Goal: Task Accomplishment & Management: Manage account settings

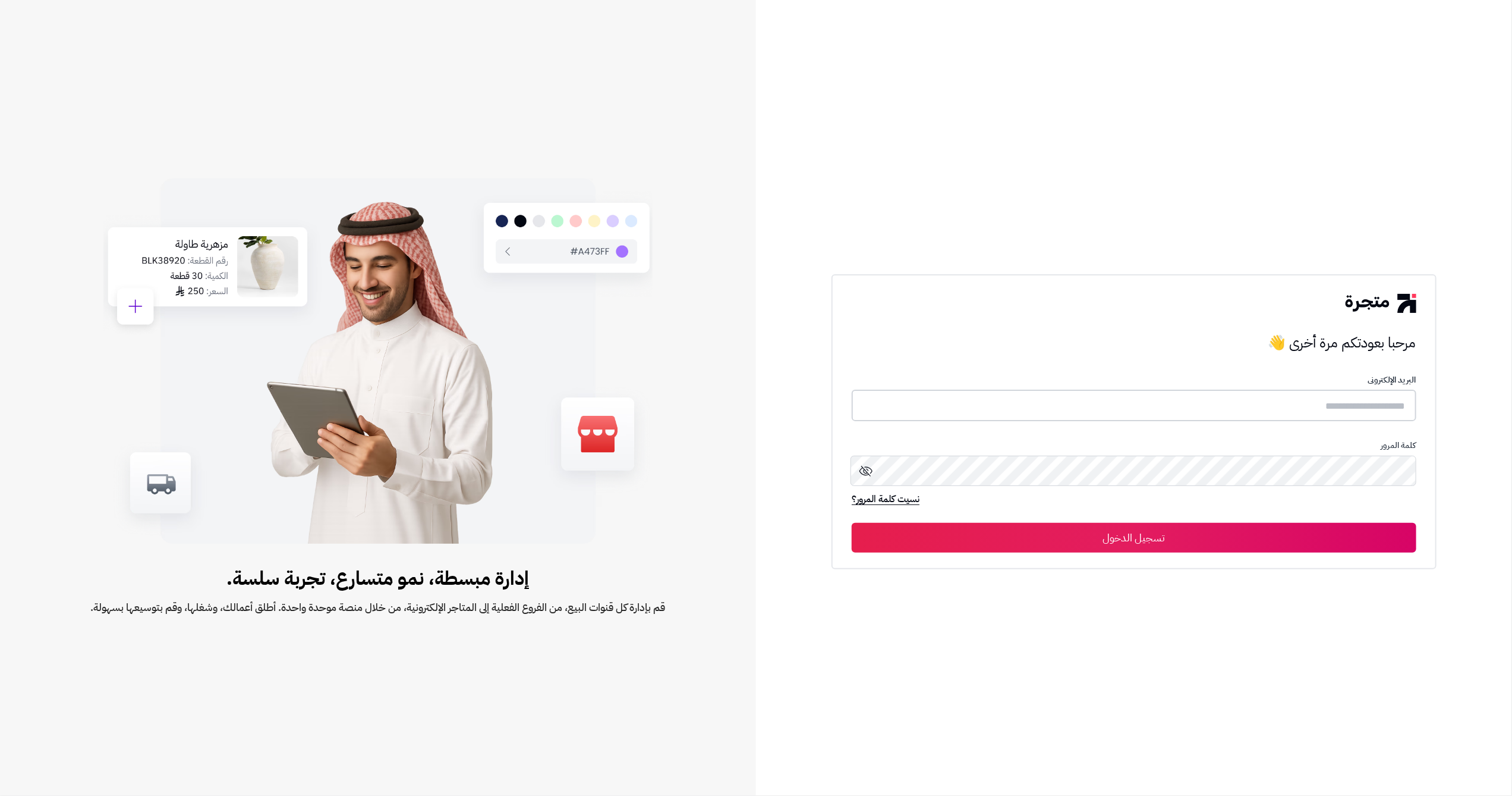
type input "**********"
click at [1311, 541] on button "تسجيل الدخول" at bounding box center [1134, 537] width 565 height 30
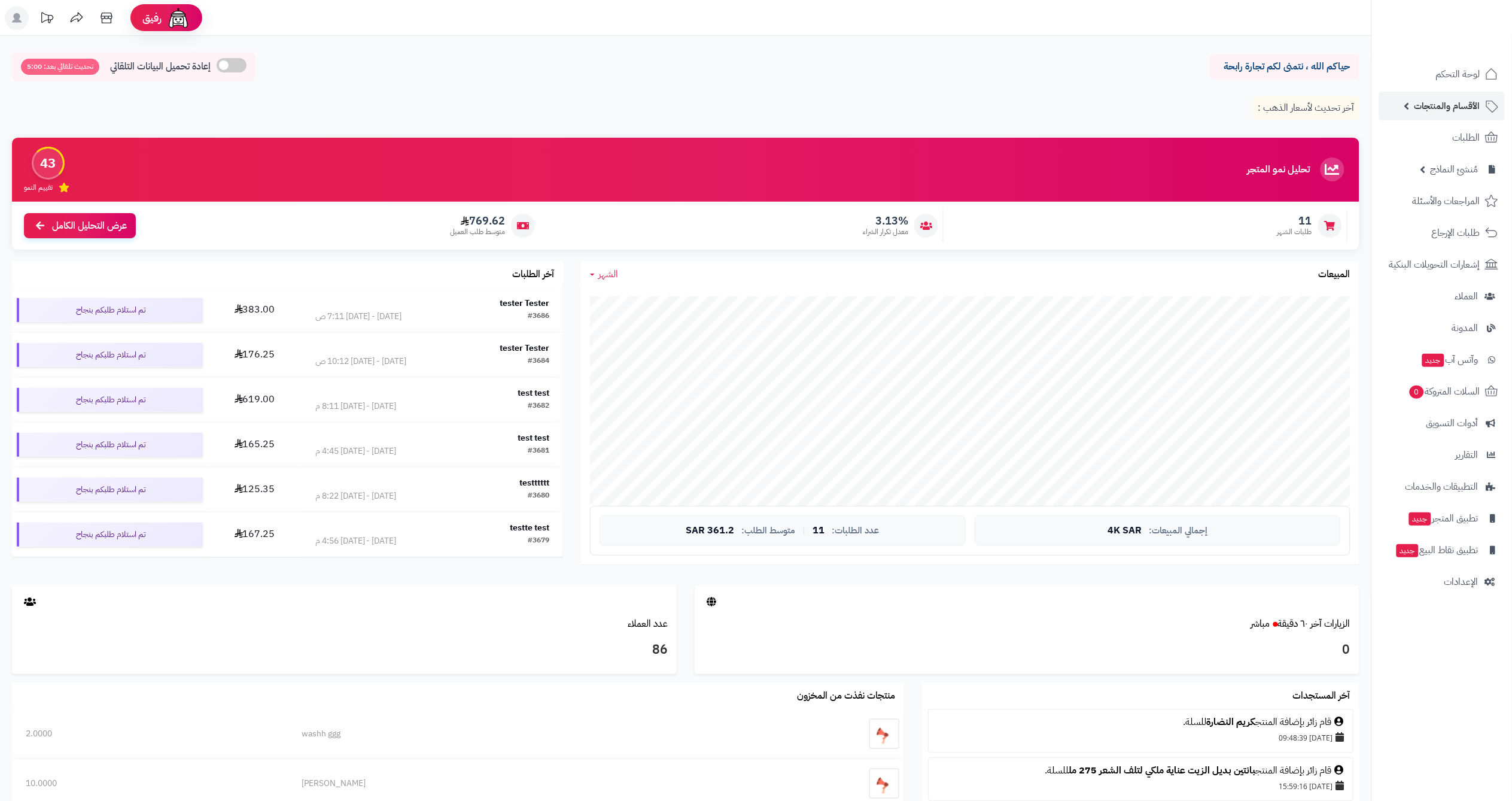
click at [1445, 111] on span "الأقسام والمنتجات" at bounding box center [1447, 106] width 66 height 17
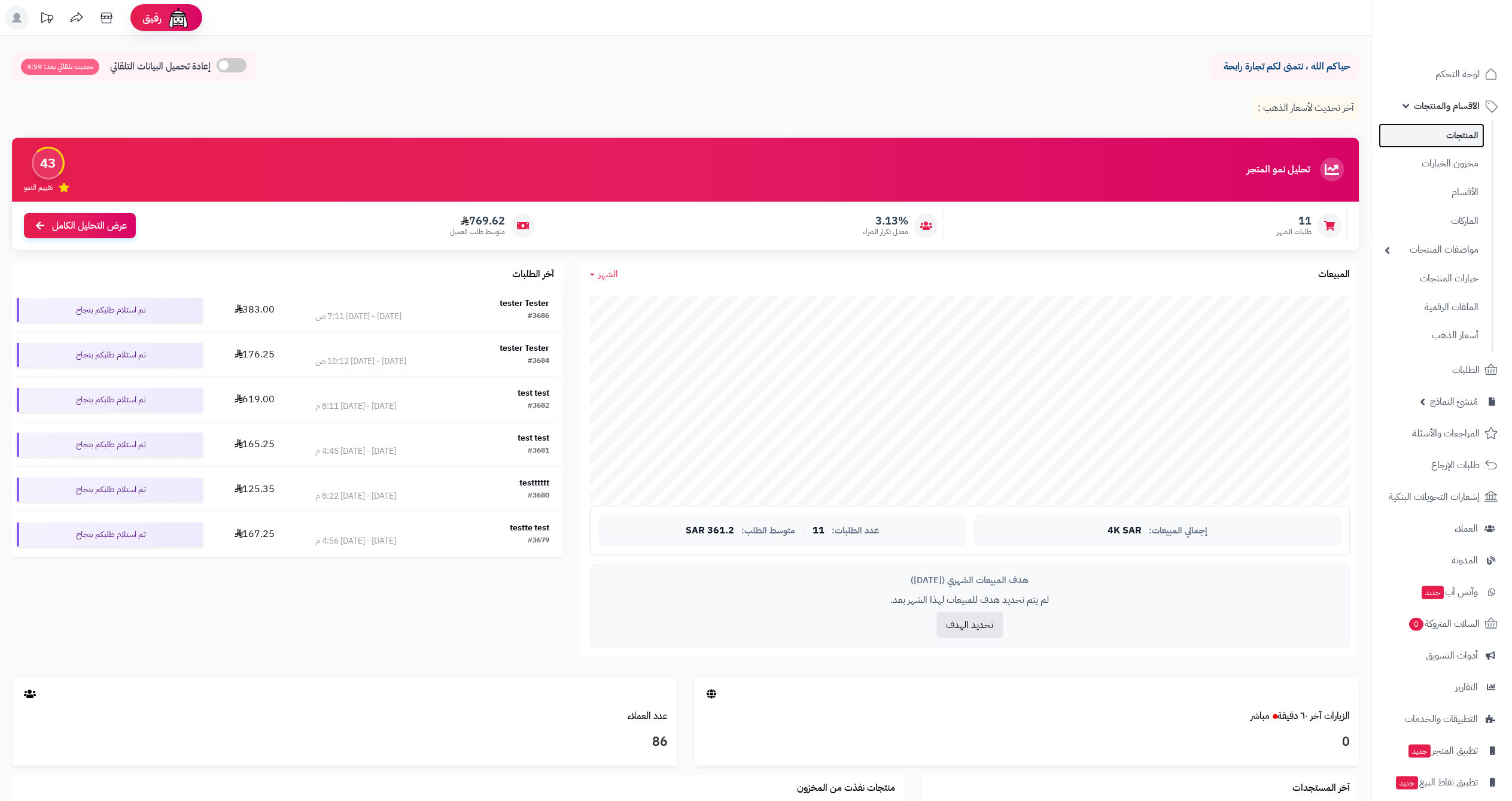
click at [1449, 137] on link "المنتجات" at bounding box center [1432, 135] width 106 height 24
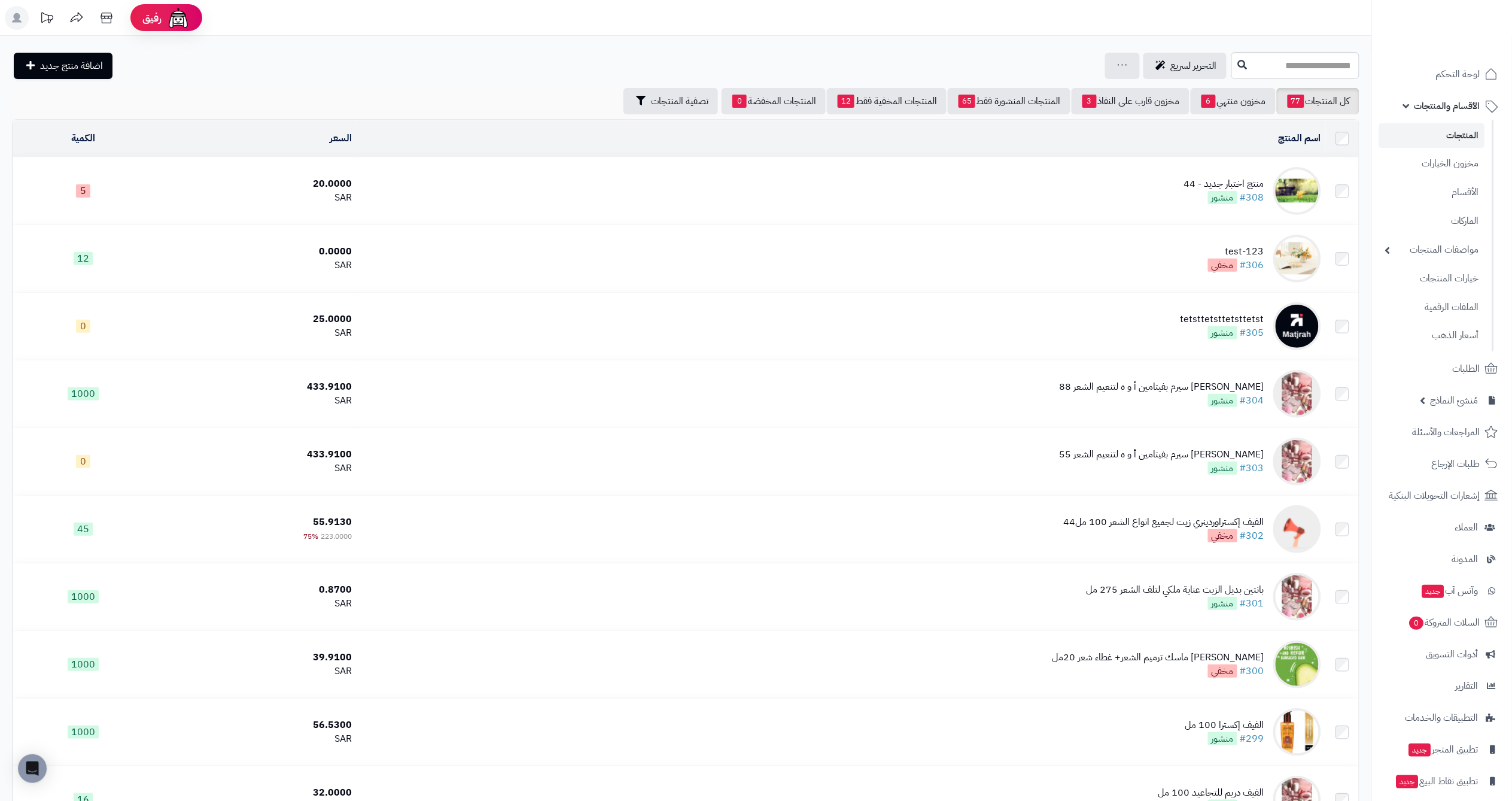
click at [1219, 177] on div "منتج اختبار جديد - 44" at bounding box center [1224, 184] width 80 height 14
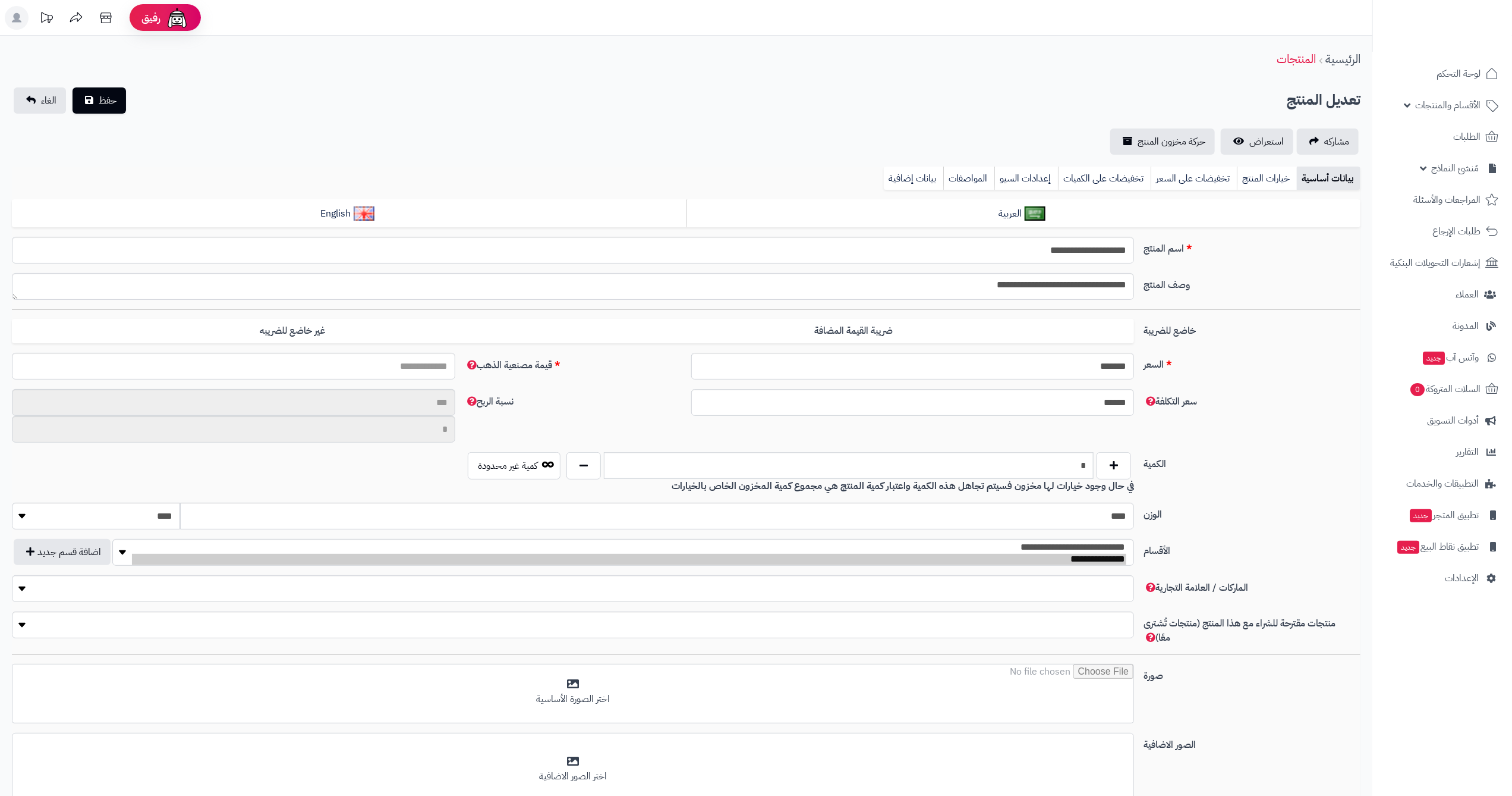
type input "*****"
type input "********"
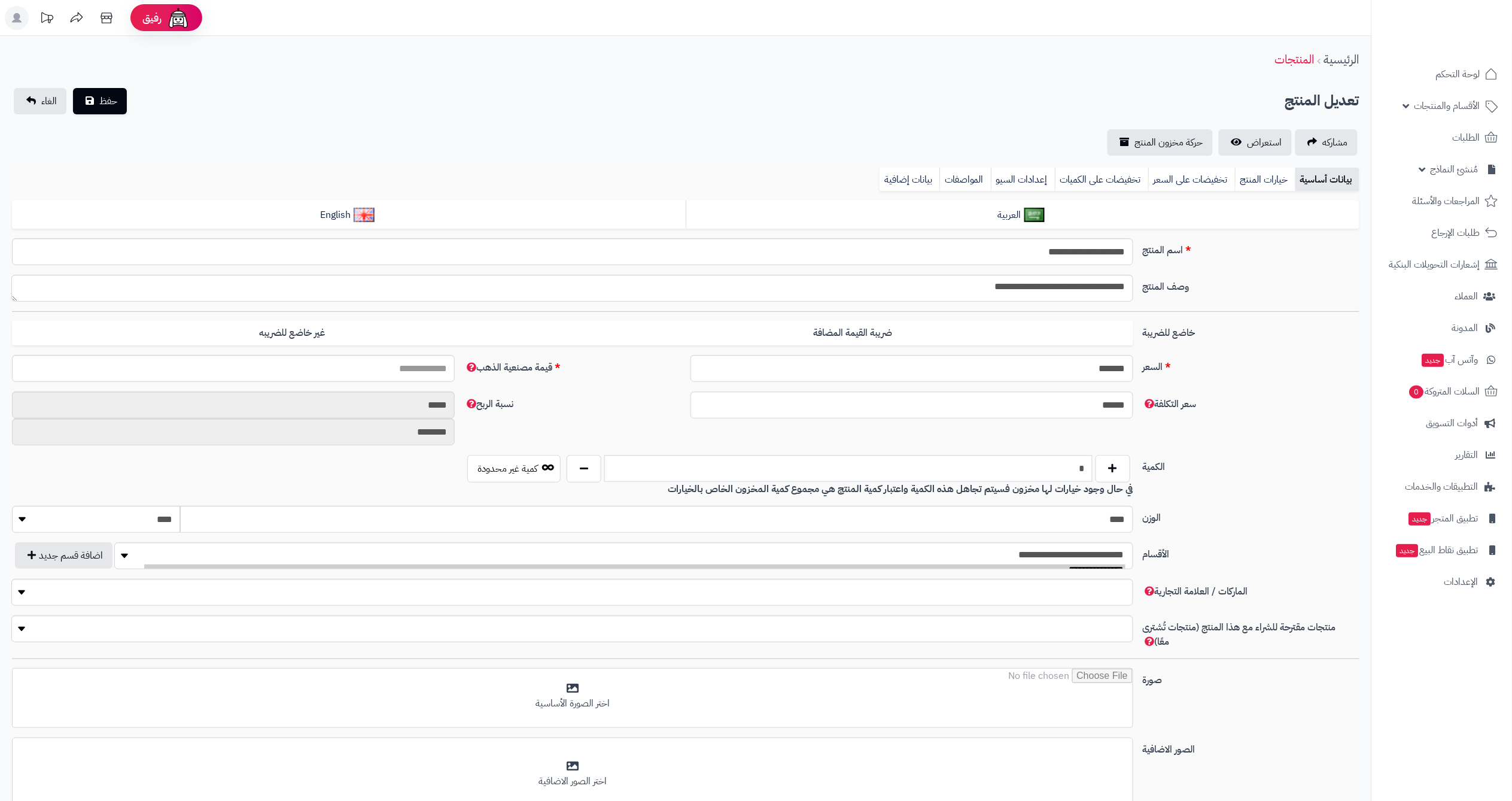
type input "*****"
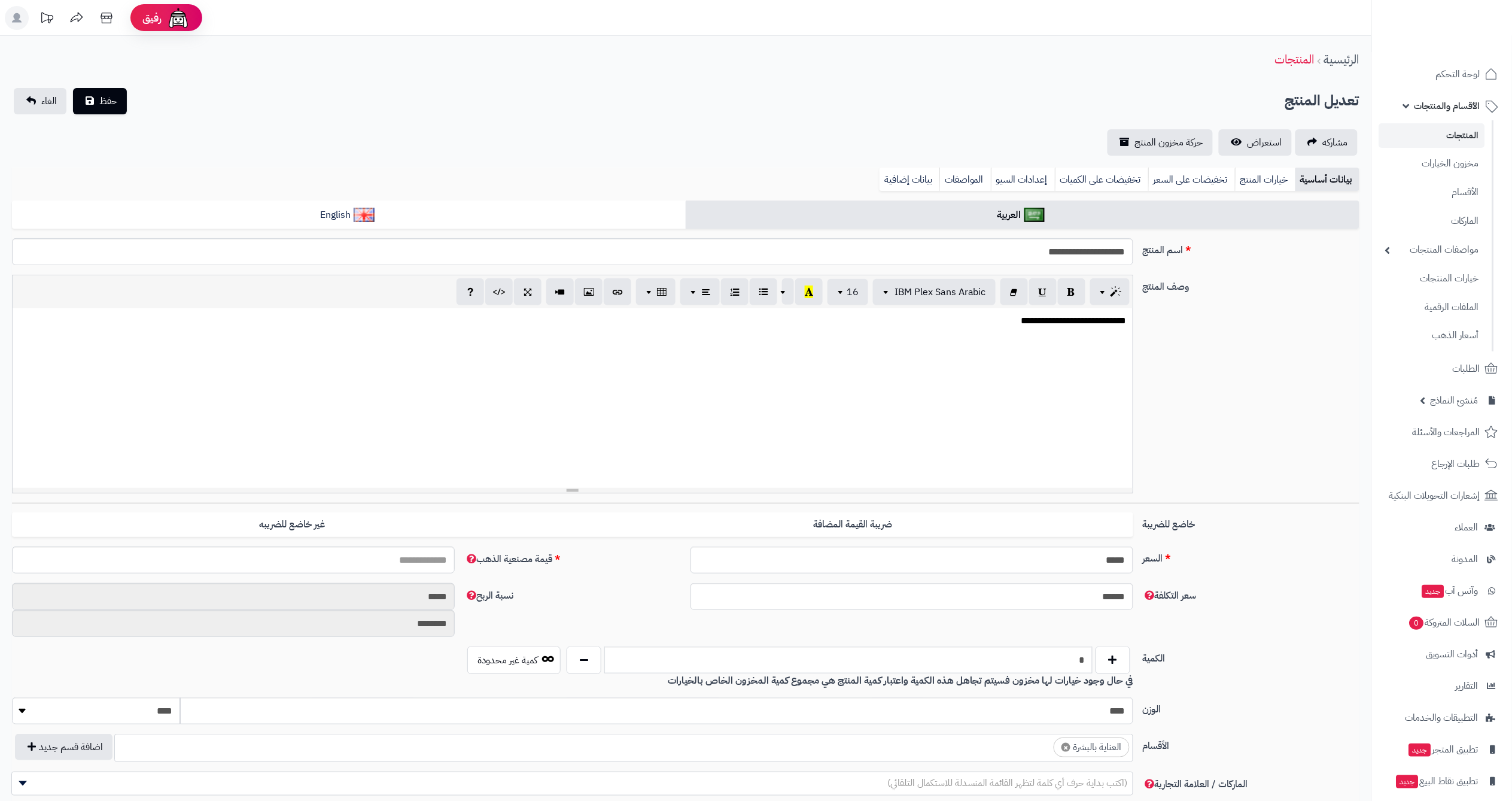
scroll to position [24, 0]
click at [1259, 135] on span "استعراض" at bounding box center [1264, 142] width 34 height 15
click at [1459, 92] on link "الأقسام والمنتجات" at bounding box center [1442, 106] width 125 height 29
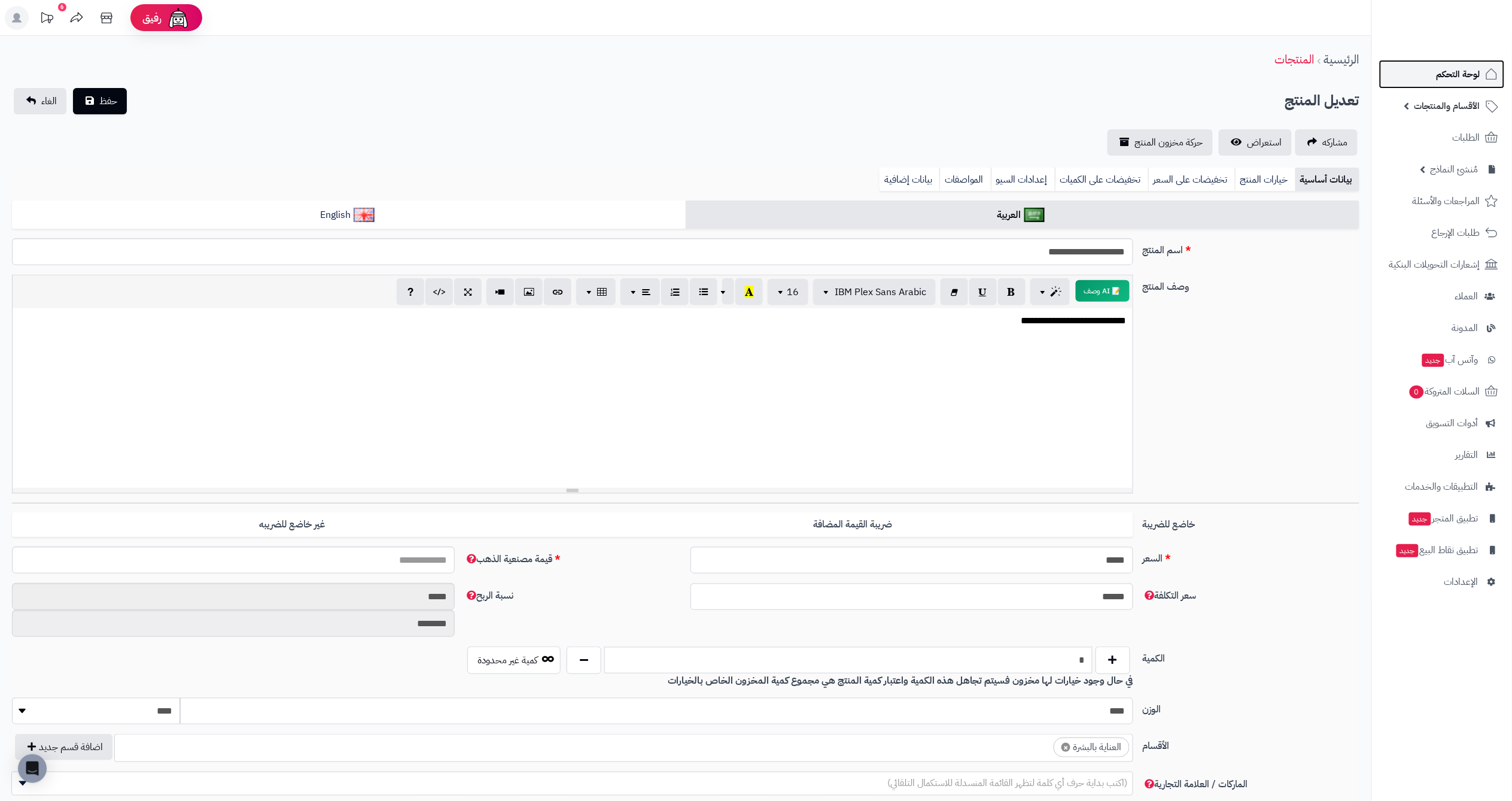
click at [1471, 78] on span "لوحة التحكم" at bounding box center [1458, 74] width 44 height 17
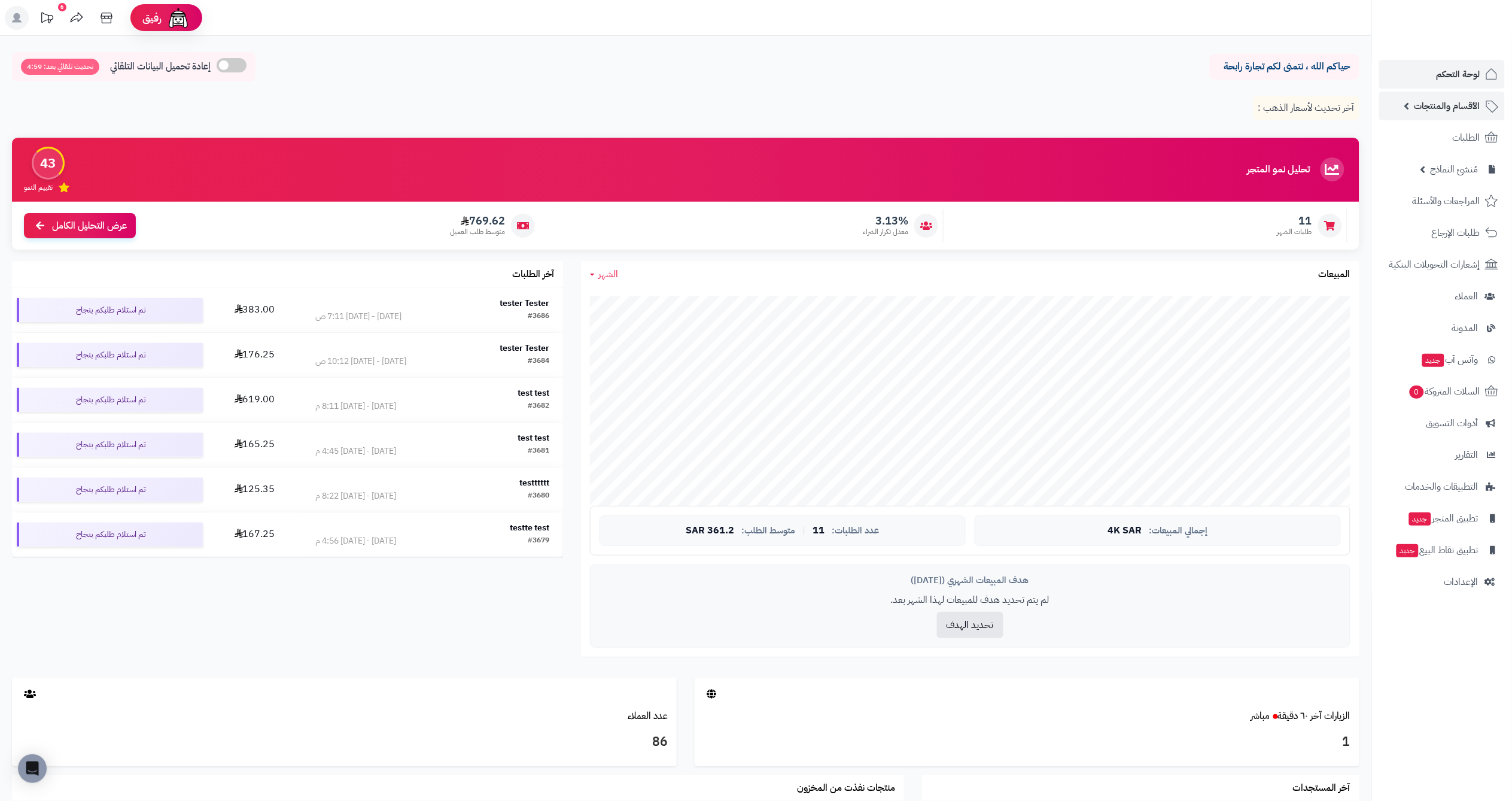
click at [1443, 108] on span "الأقسام والمنتجات" at bounding box center [1447, 106] width 66 height 17
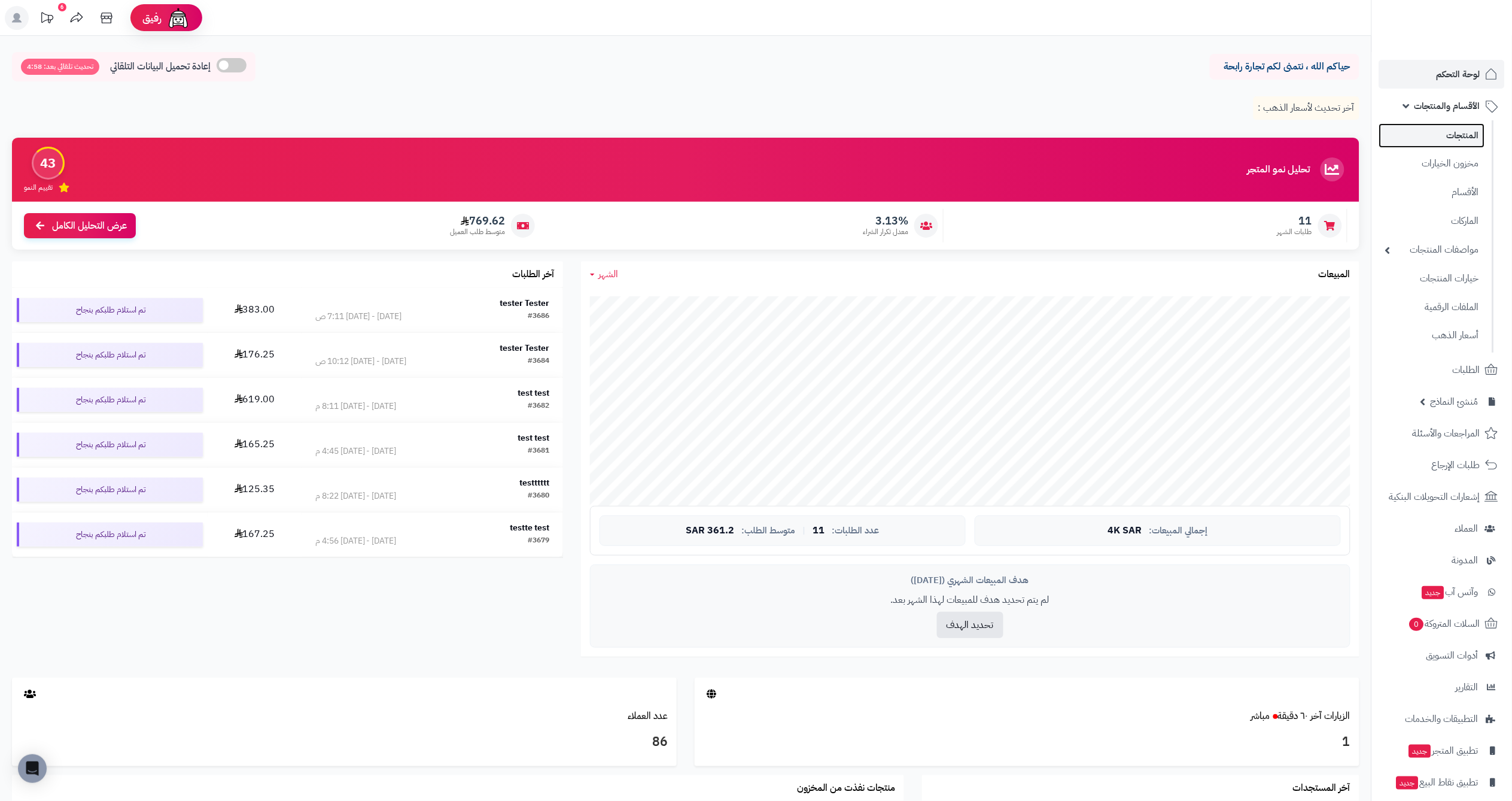
click at [1479, 126] on link "المنتجات" at bounding box center [1432, 135] width 106 height 24
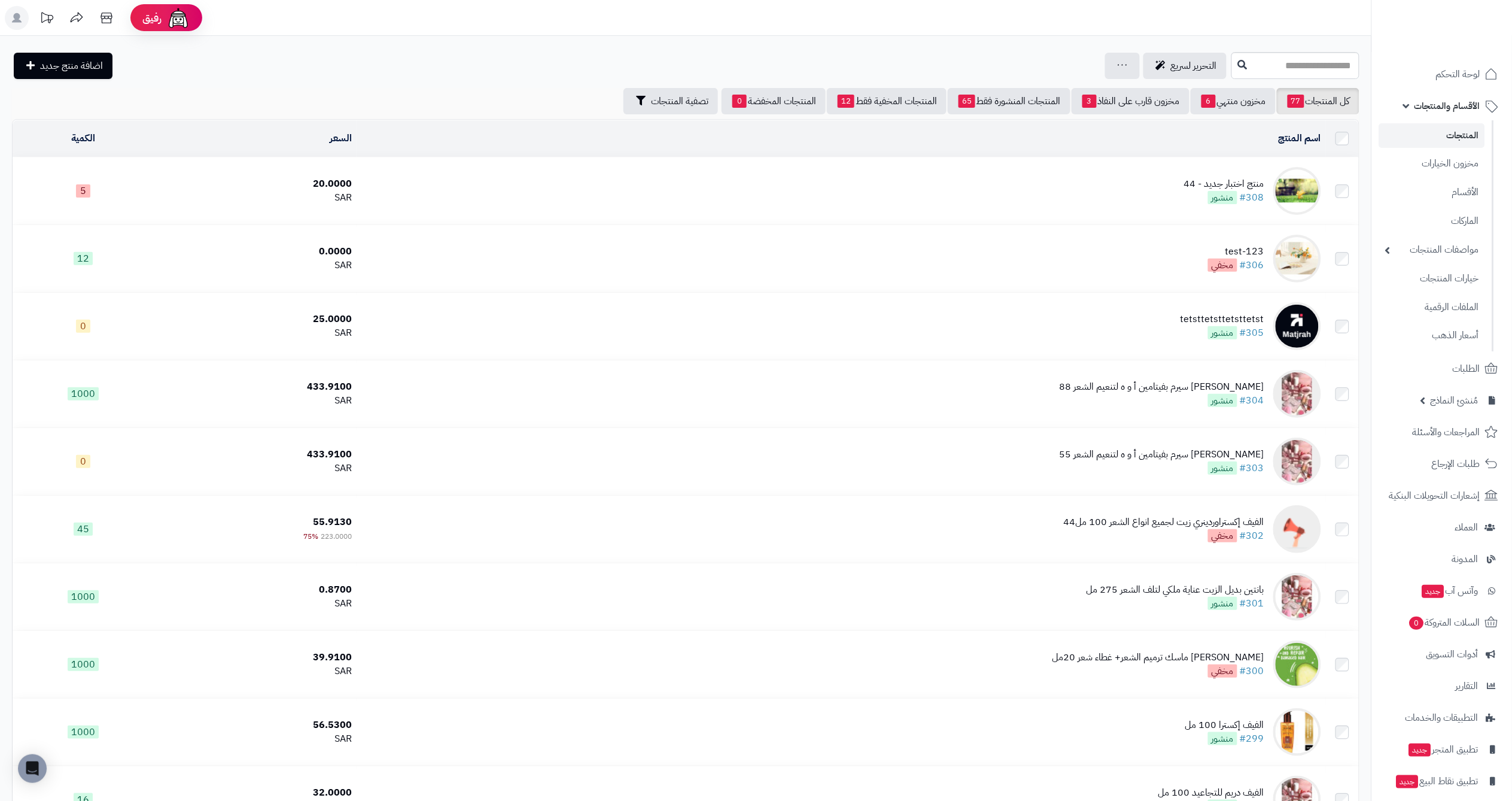
click at [1185, 192] on td "منتج اختبار جديد - 44 #308 منشور" at bounding box center [841, 191] width 969 height 67
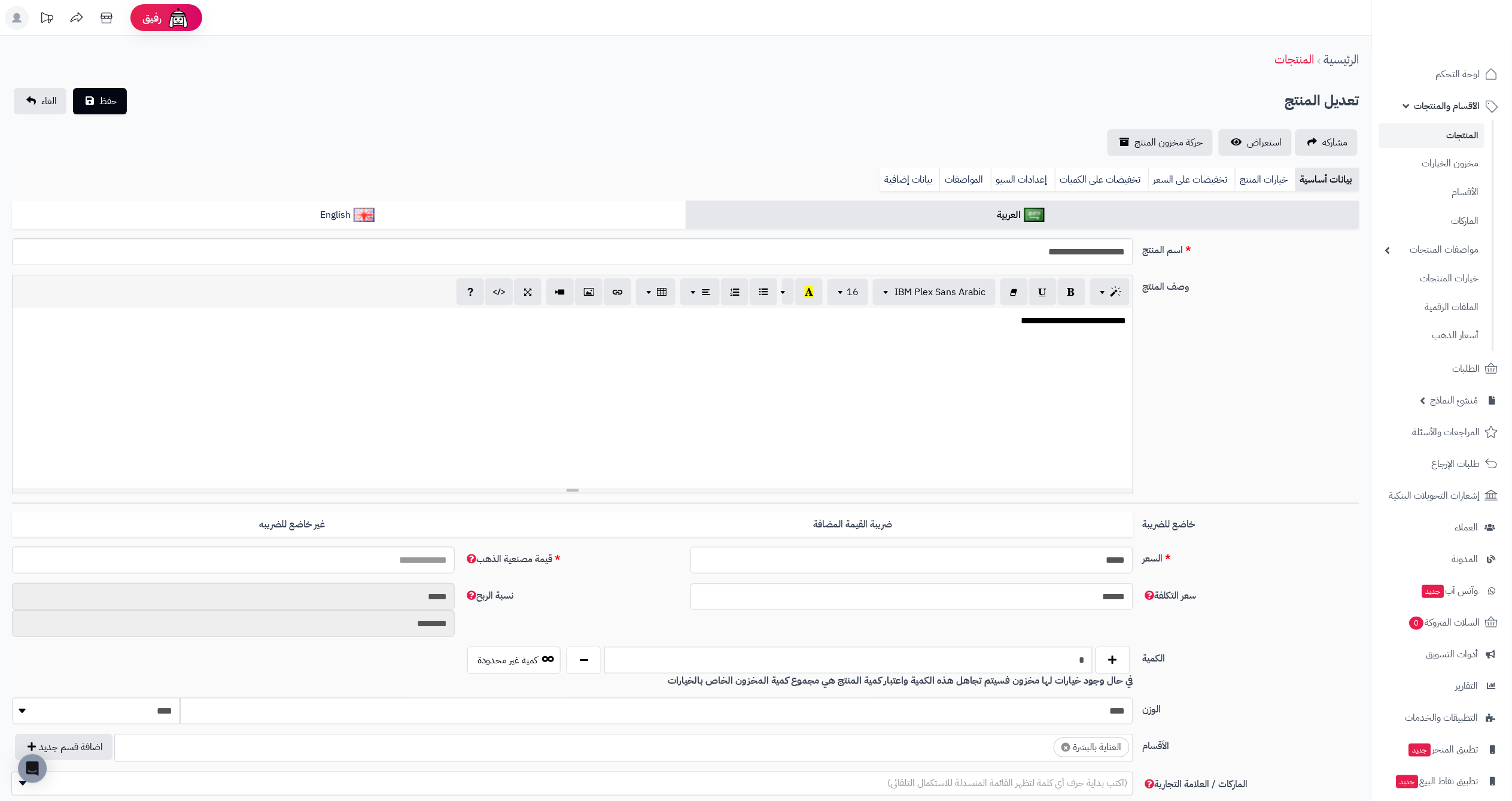
scroll to position [24, 0]
click at [1253, 190] on link "خيارات المنتج" at bounding box center [1264, 179] width 60 height 24
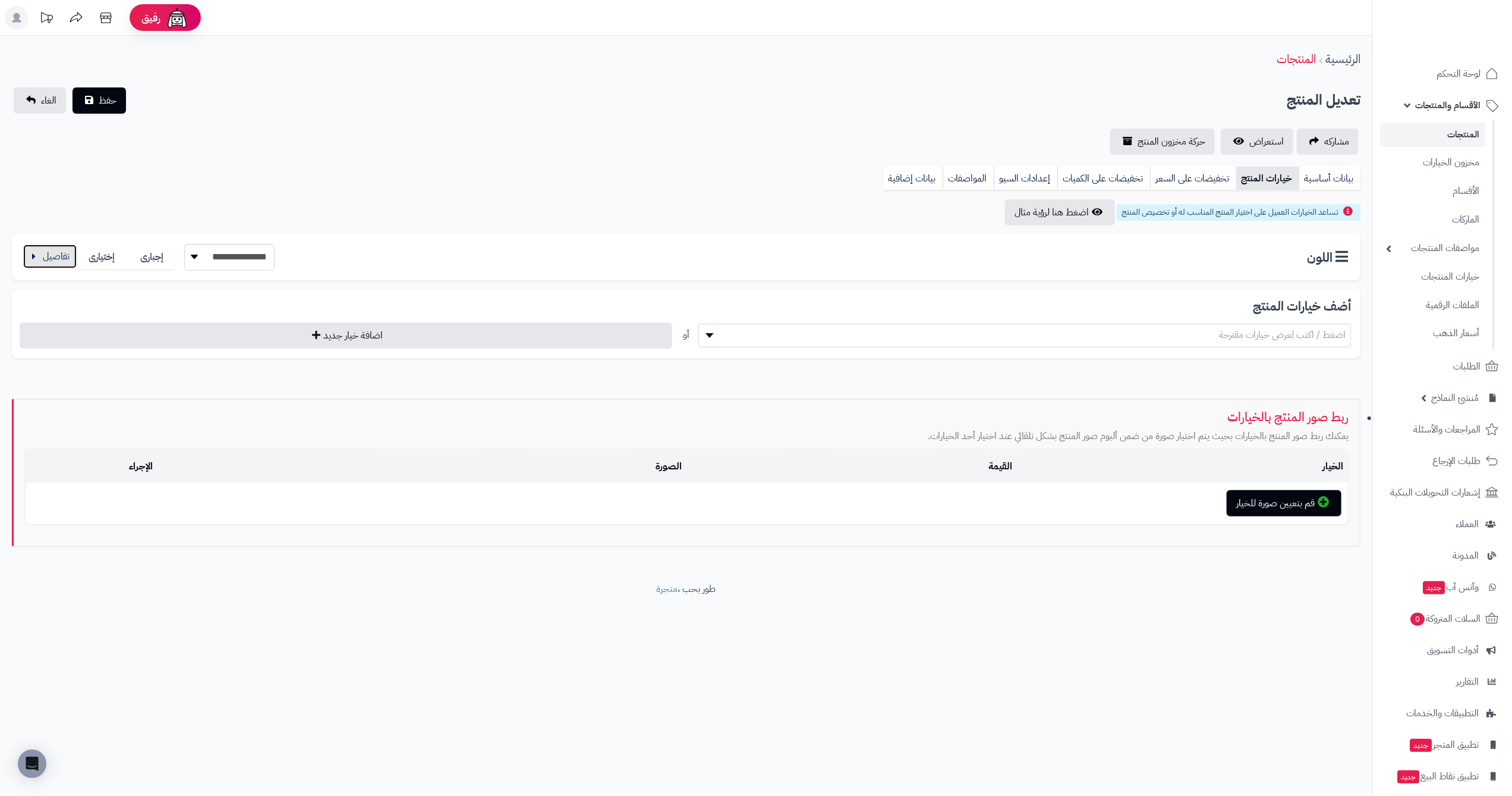
click at [45, 261] on button "button" at bounding box center [50, 255] width 53 height 24
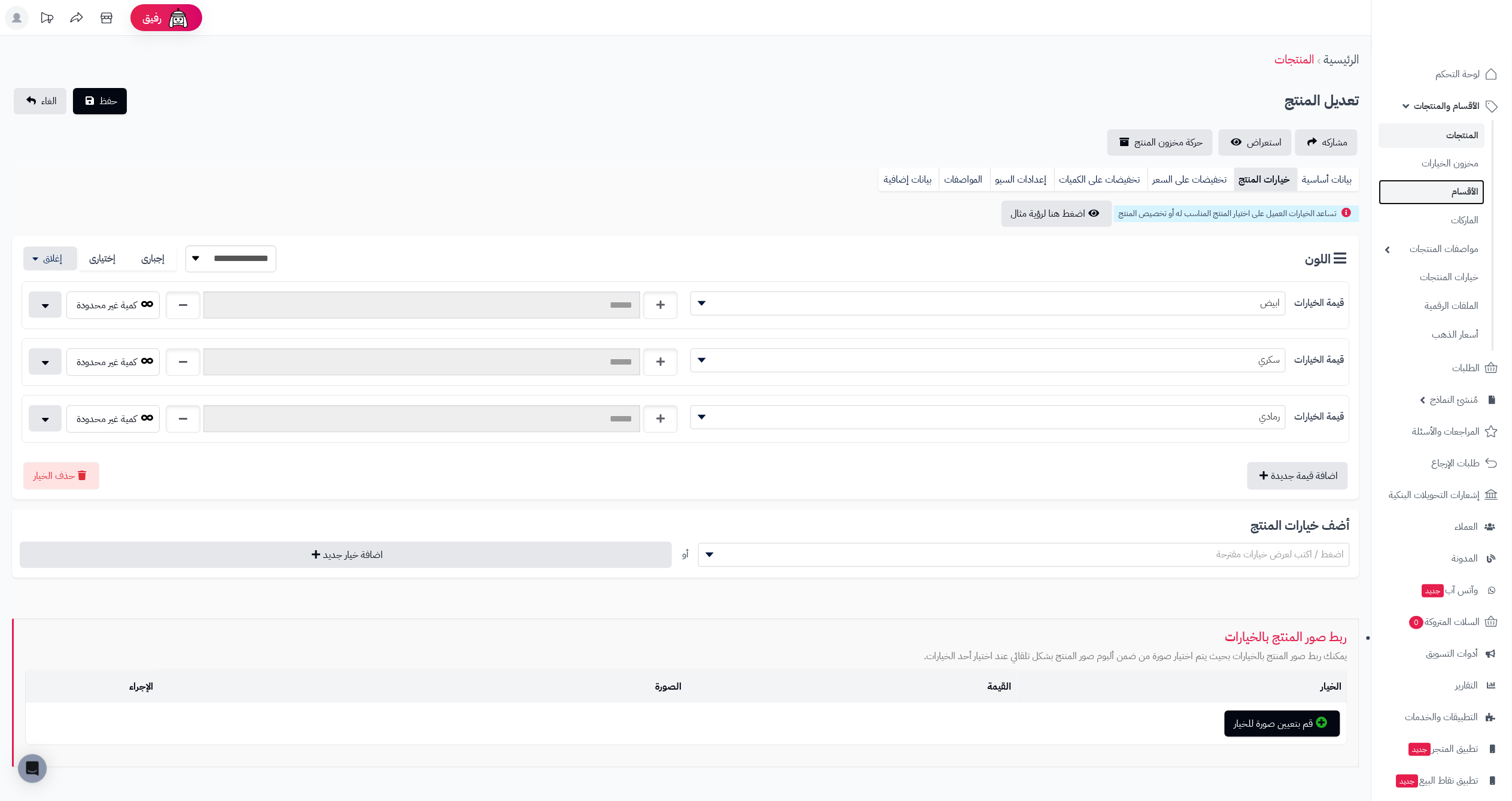
click at [1426, 180] on link "الأقسام" at bounding box center [1432, 192] width 106 height 24
click at [1443, 153] on link "مخزون الخيارات" at bounding box center [1432, 163] width 106 height 24
click at [1458, 136] on link "المنتجات" at bounding box center [1432, 135] width 106 height 24
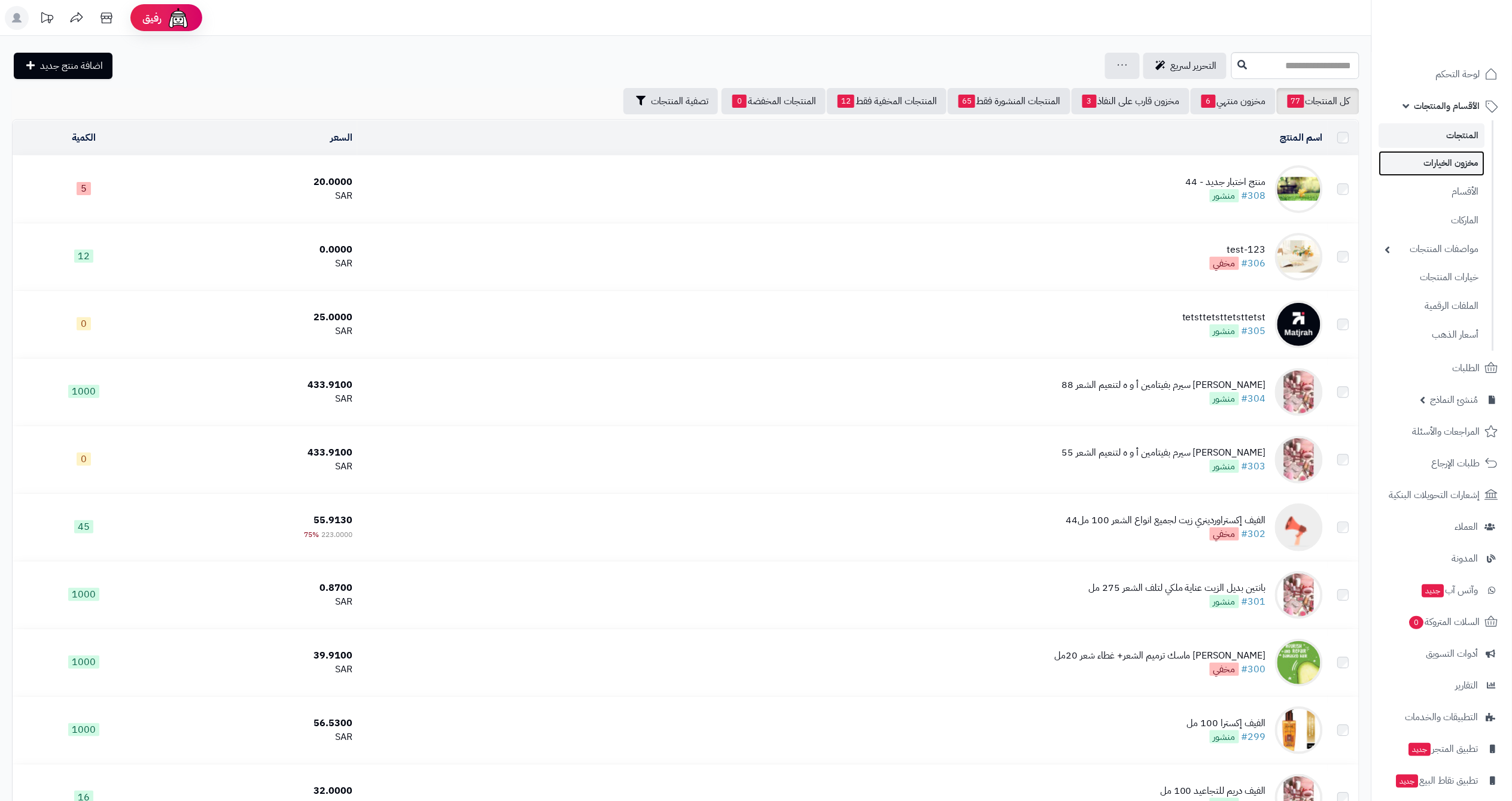
click at [1455, 164] on link "مخزون الخيارات" at bounding box center [1432, 163] width 106 height 24
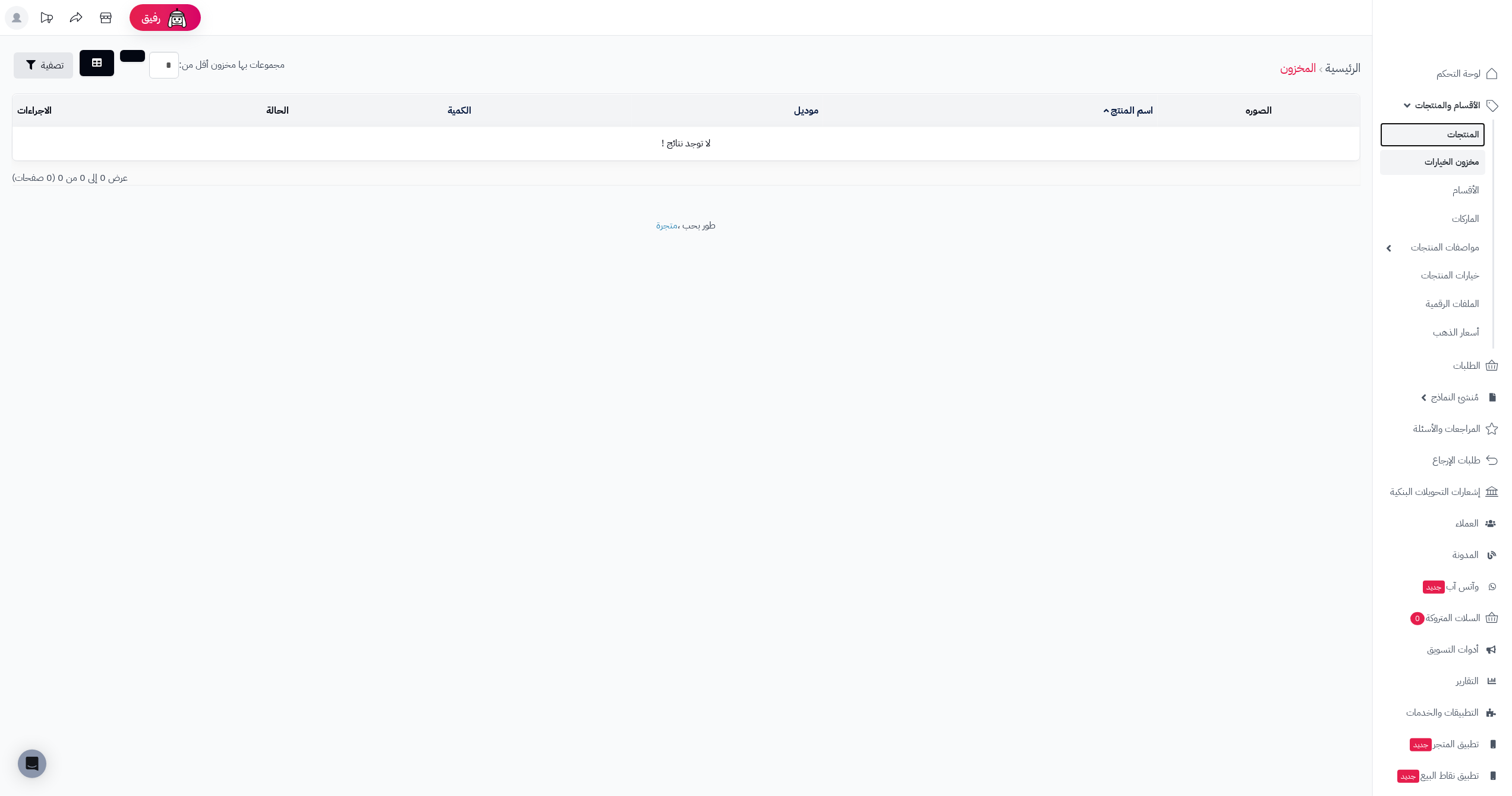
click at [1463, 130] on link "المنتجات" at bounding box center [1432, 135] width 105 height 24
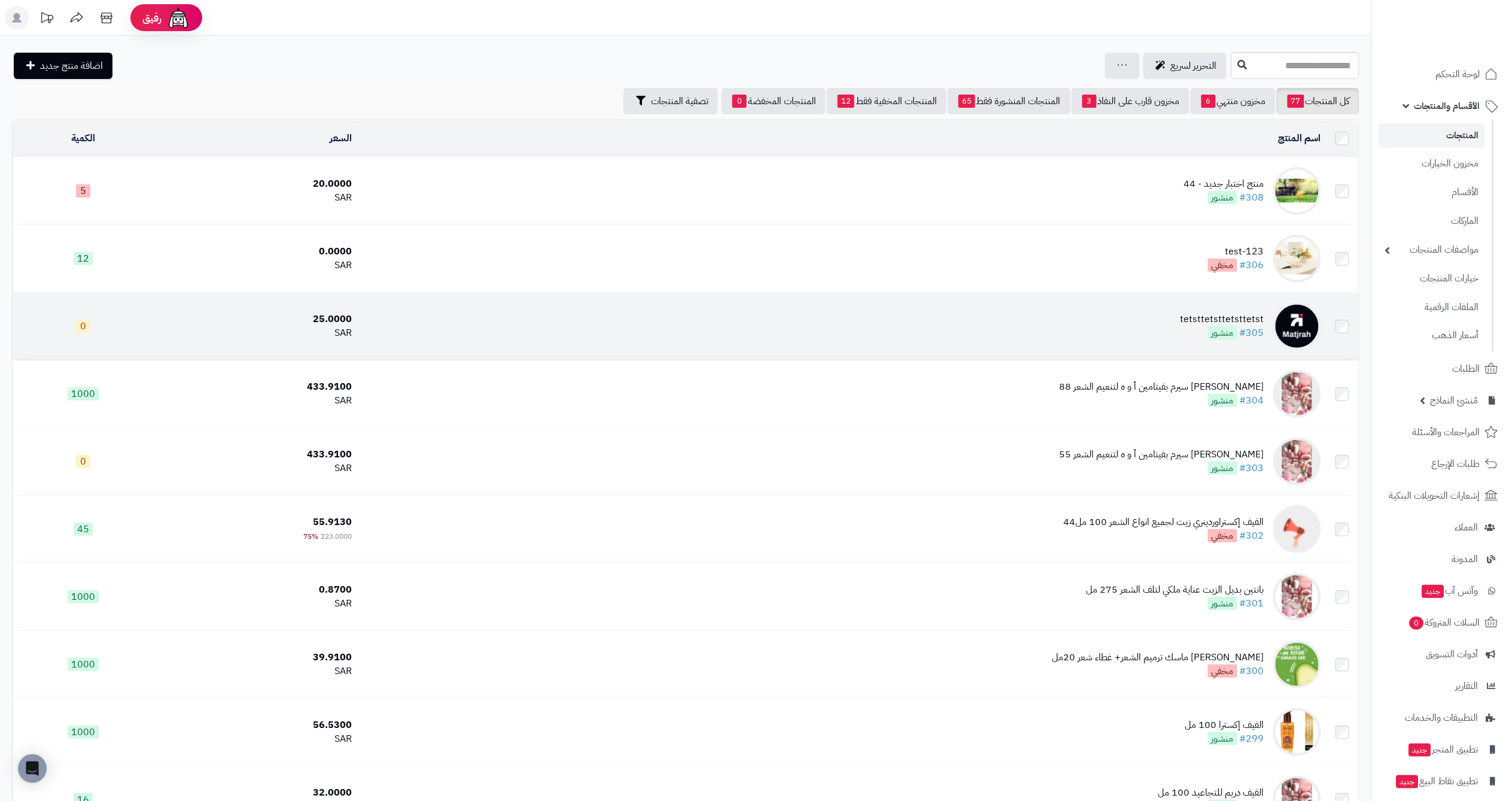
click at [1212, 316] on div "tetsttetsttetsttetst" at bounding box center [1222, 319] width 84 height 14
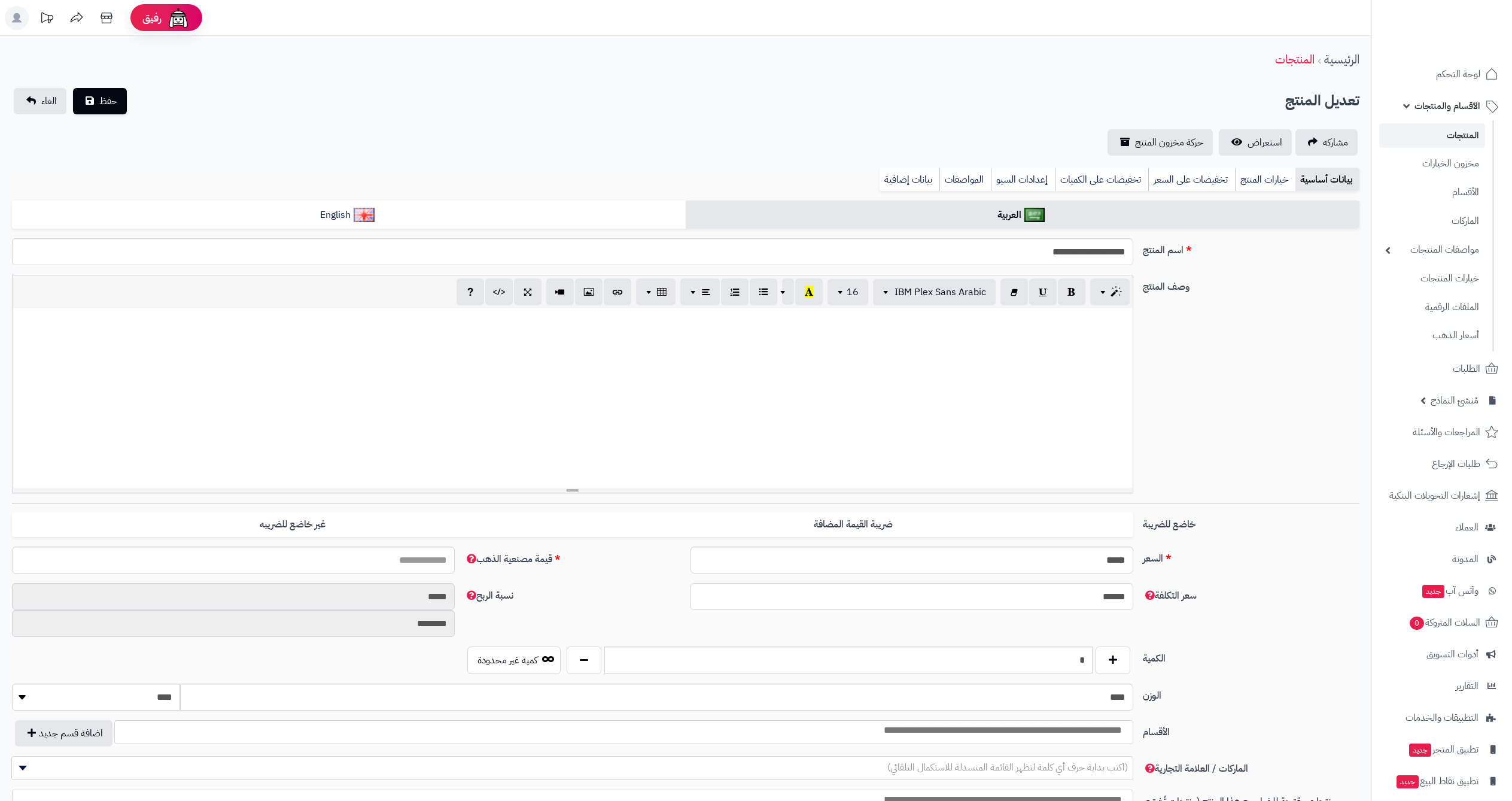
select select
click at [1289, 180] on link "خيارات المنتج" at bounding box center [1264, 179] width 60 height 24
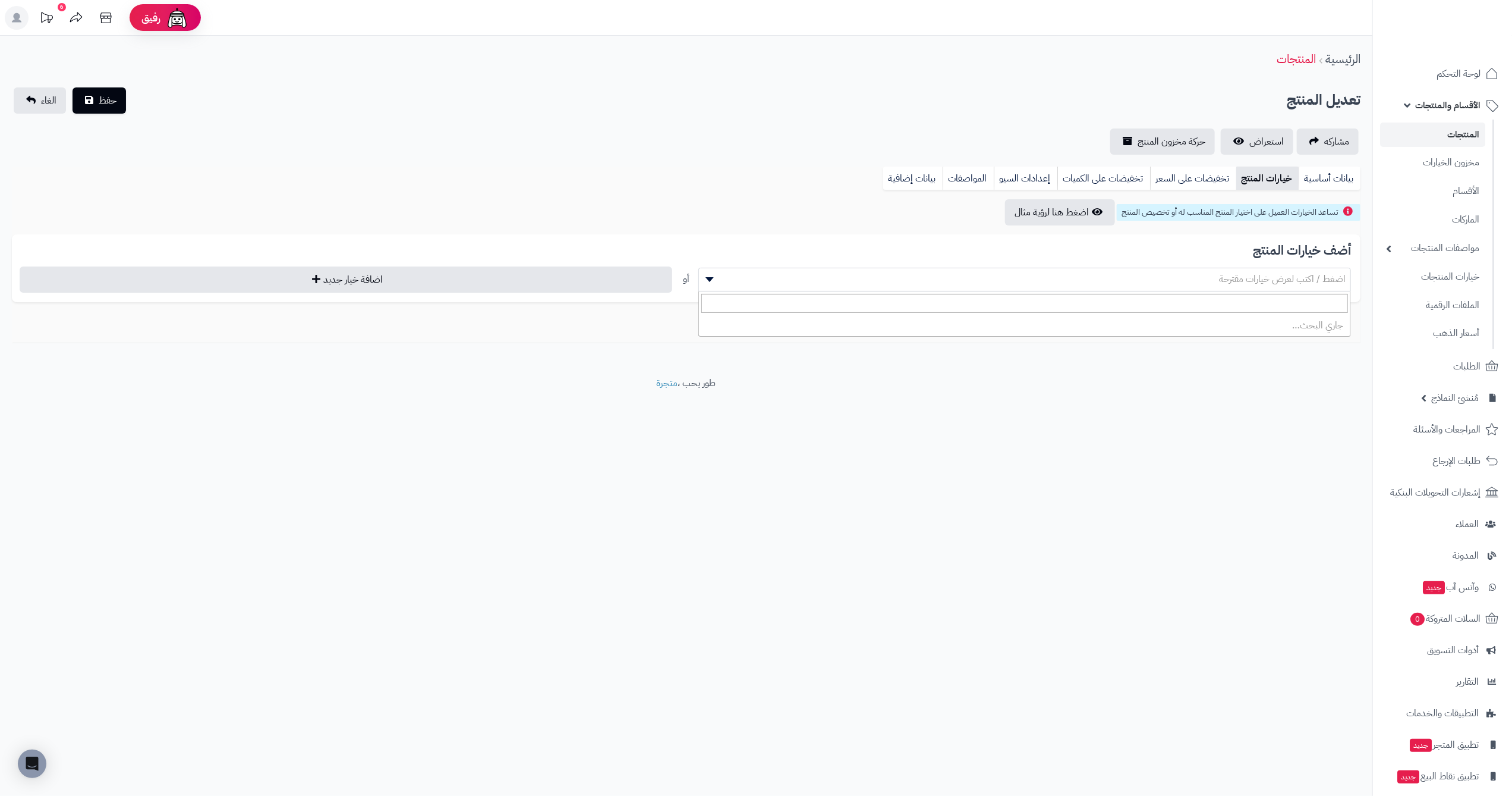
click at [1101, 282] on span "اضغط / اكتب لعرض خيارات مقترحة" at bounding box center [1024, 278] width 651 height 17
select select "**"
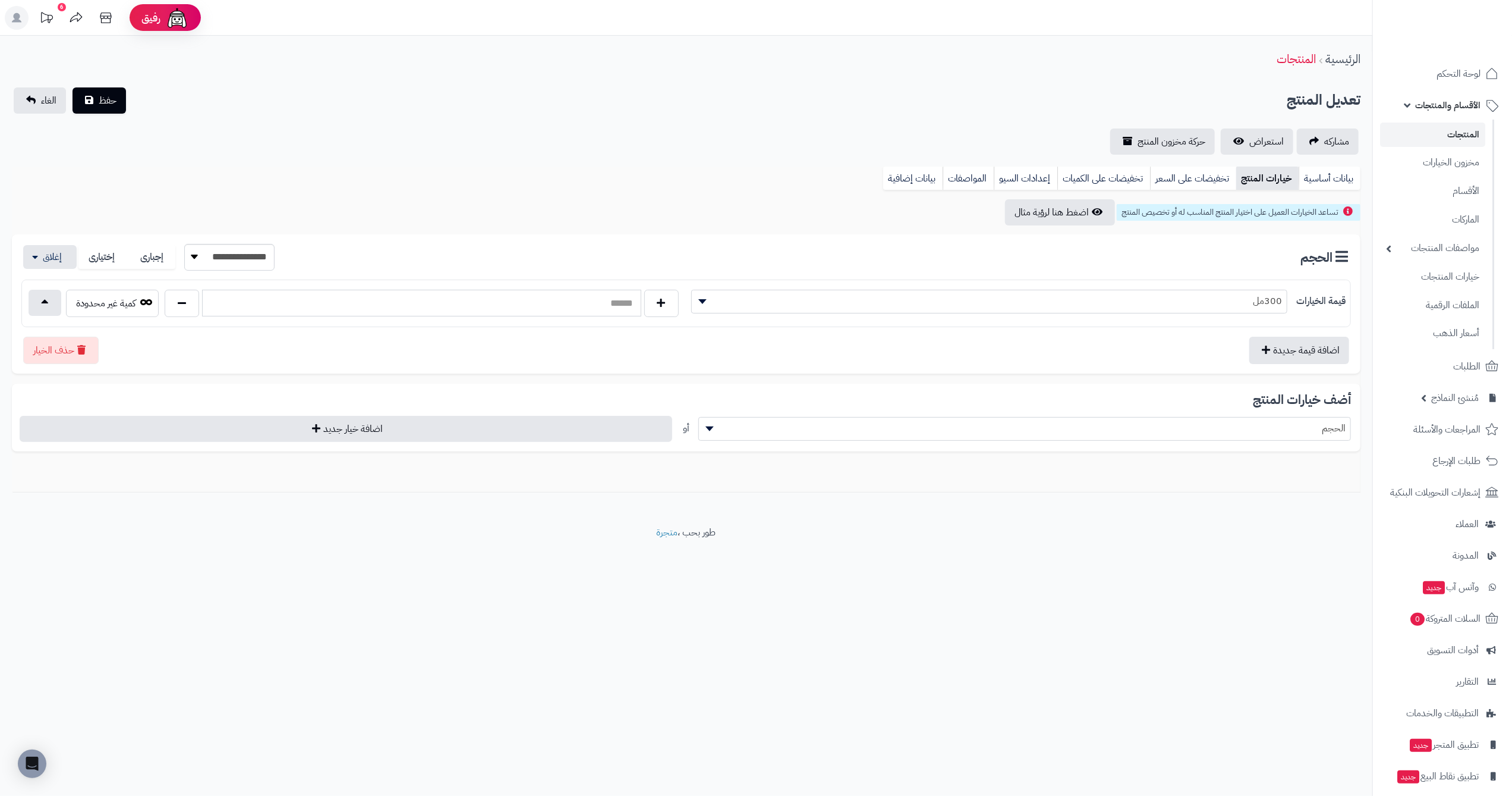
click at [593, 300] on input "text" at bounding box center [421, 303] width 438 height 27
type input "*"
click at [99, 118] on div "**********" at bounding box center [686, 121] width 1372 height 67
click at [101, 108] on button "حفظ" at bounding box center [99, 100] width 53 height 26
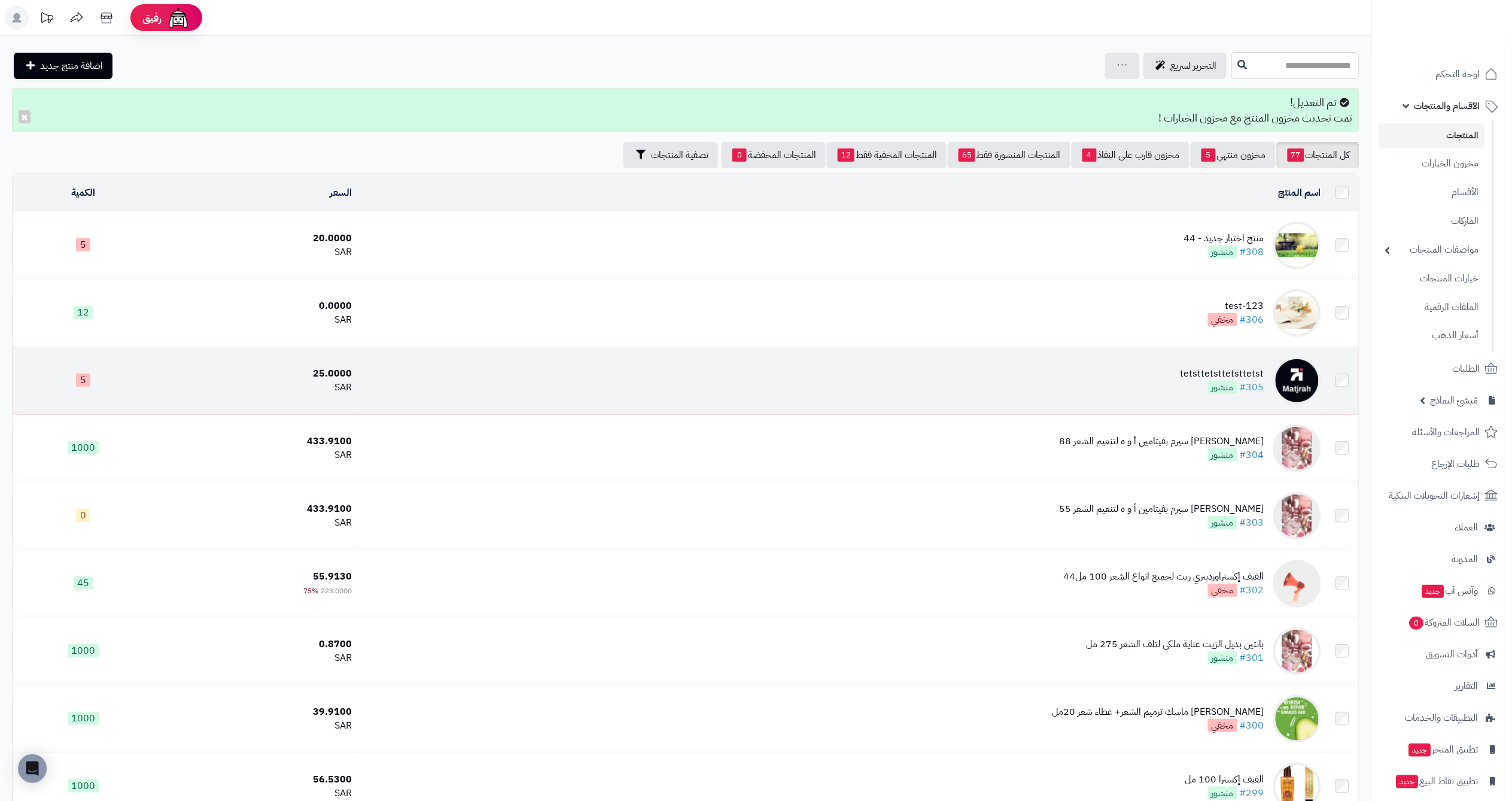
click at [1199, 366] on div "tetsttetsttetsttetst" at bounding box center [1222, 373] width 84 height 14
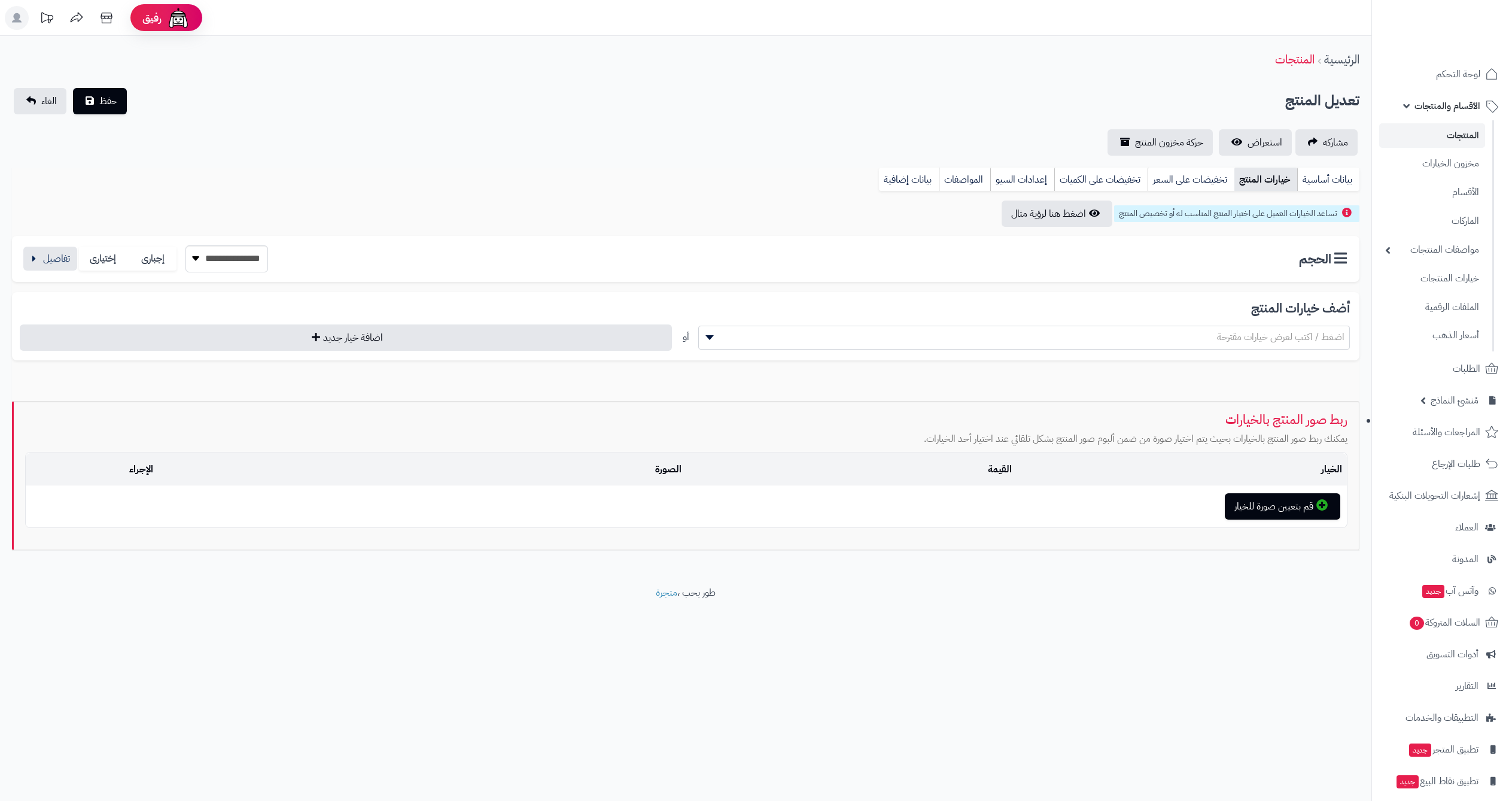
select select
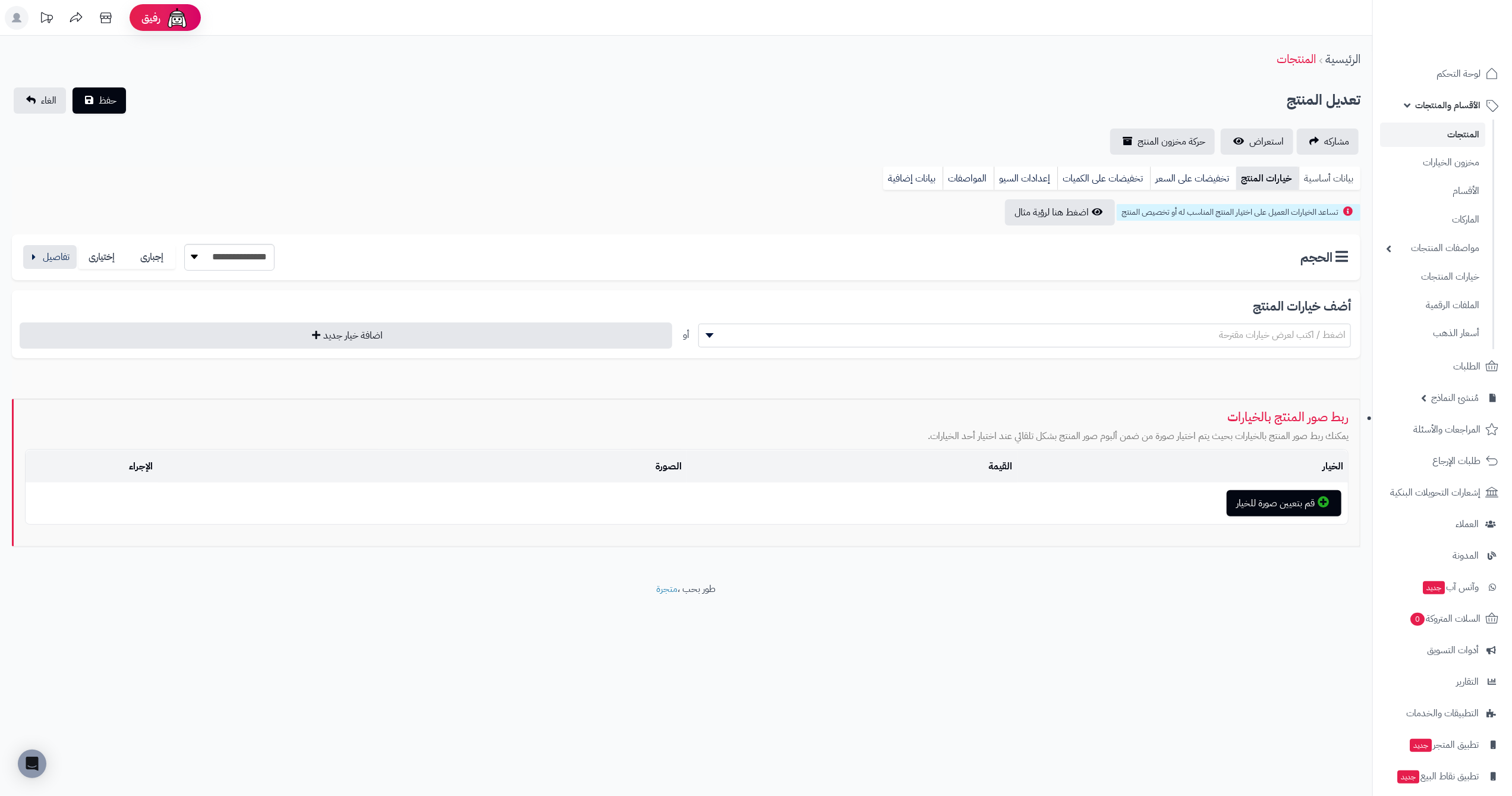
click at [1311, 182] on link "بيانات أساسية" at bounding box center [1329, 178] width 62 height 24
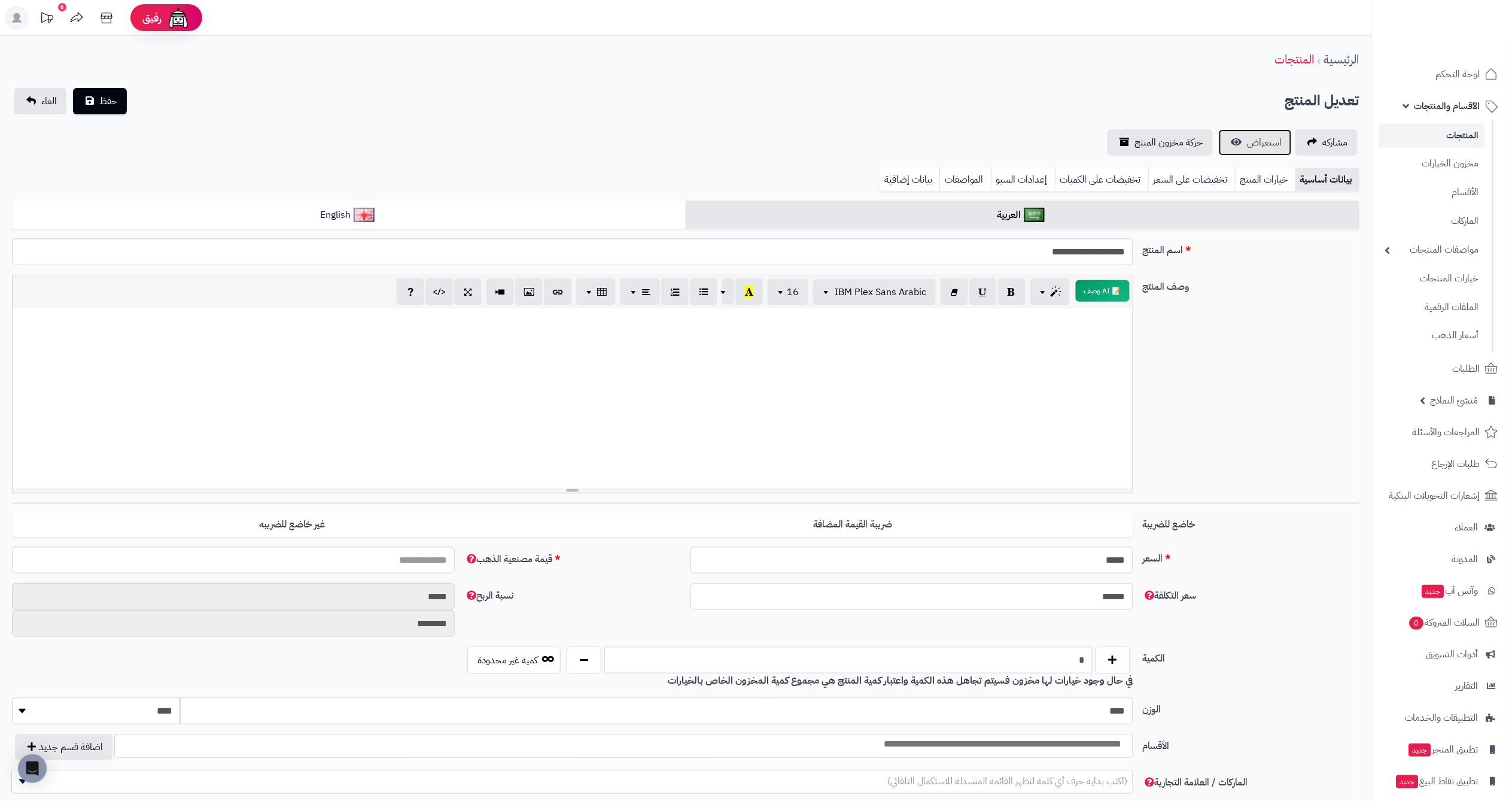
click at [1261, 147] on span "استعراض" at bounding box center [1264, 142] width 34 height 15
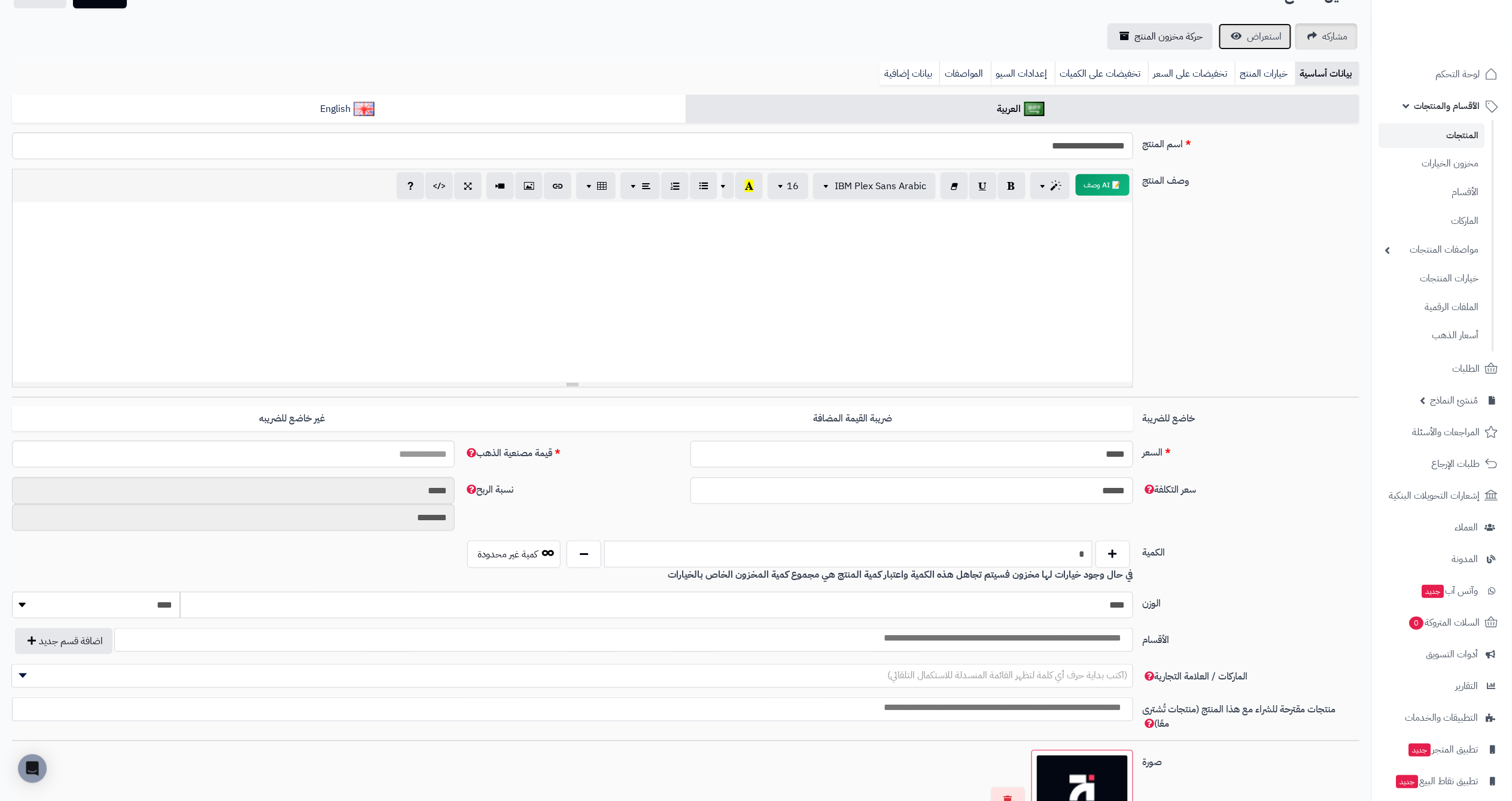
scroll to position [115, 0]
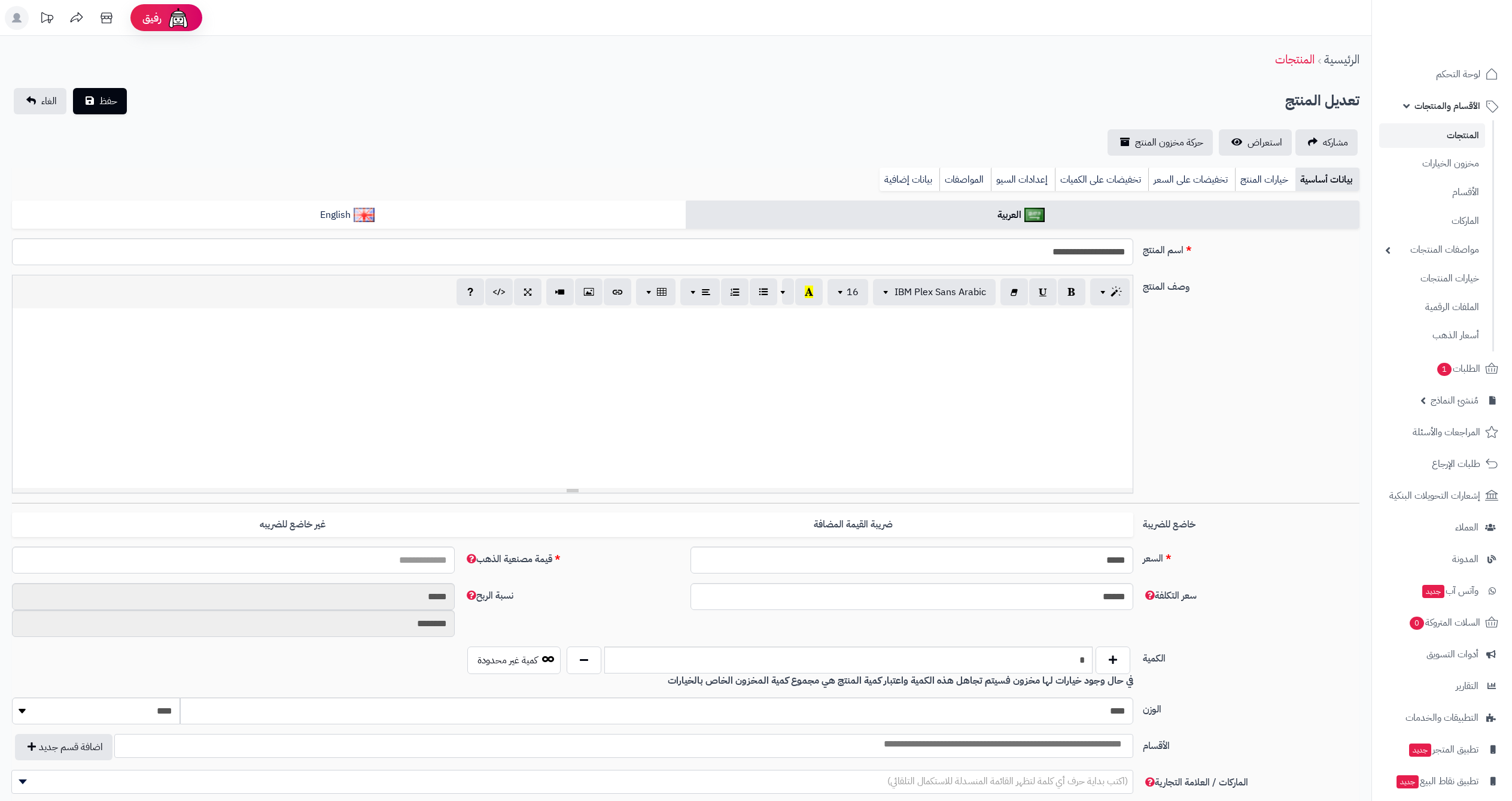
select select
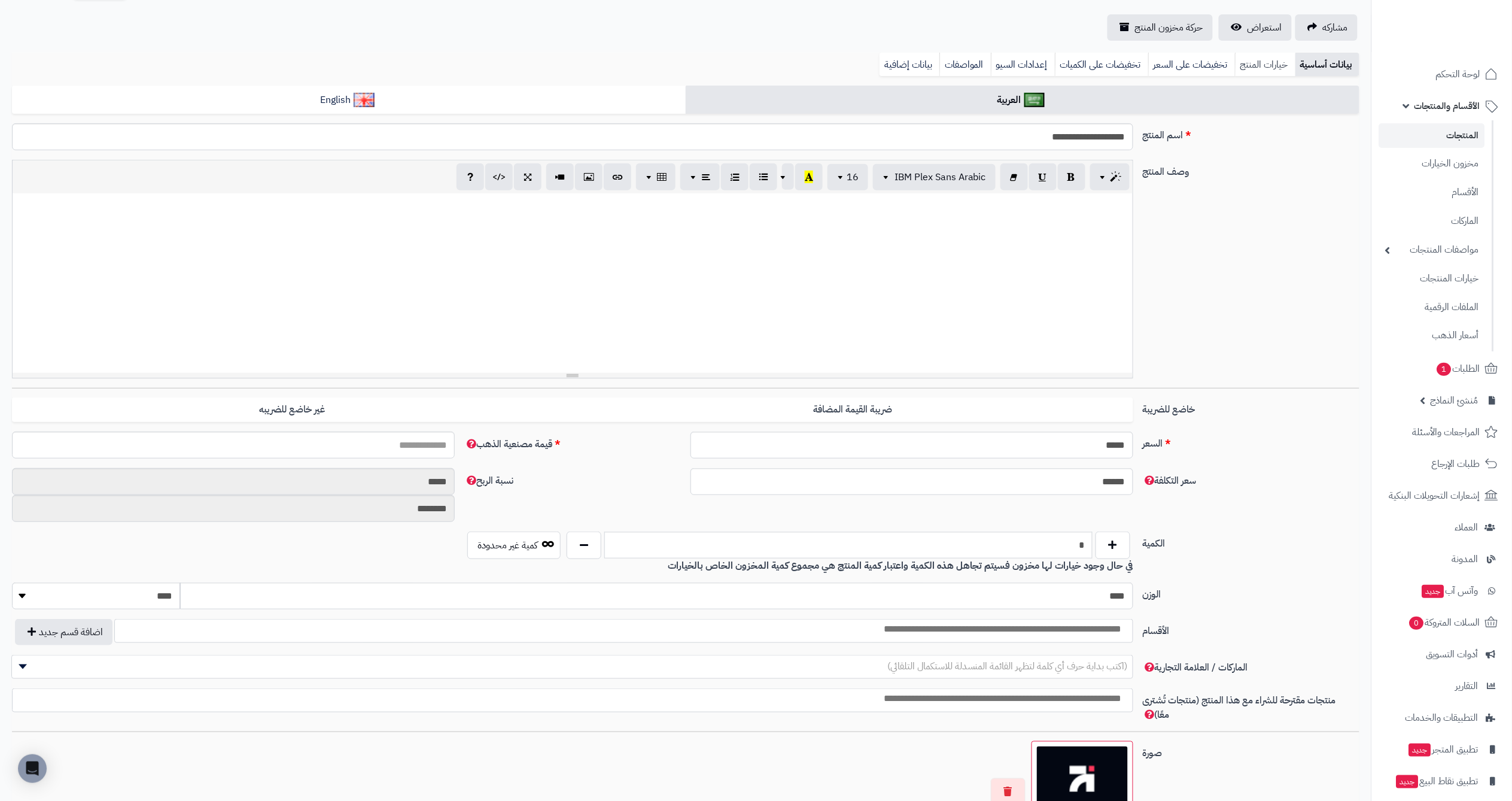
click at [1273, 62] on link "خيارات المنتج" at bounding box center [1264, 64] width 60 height 24
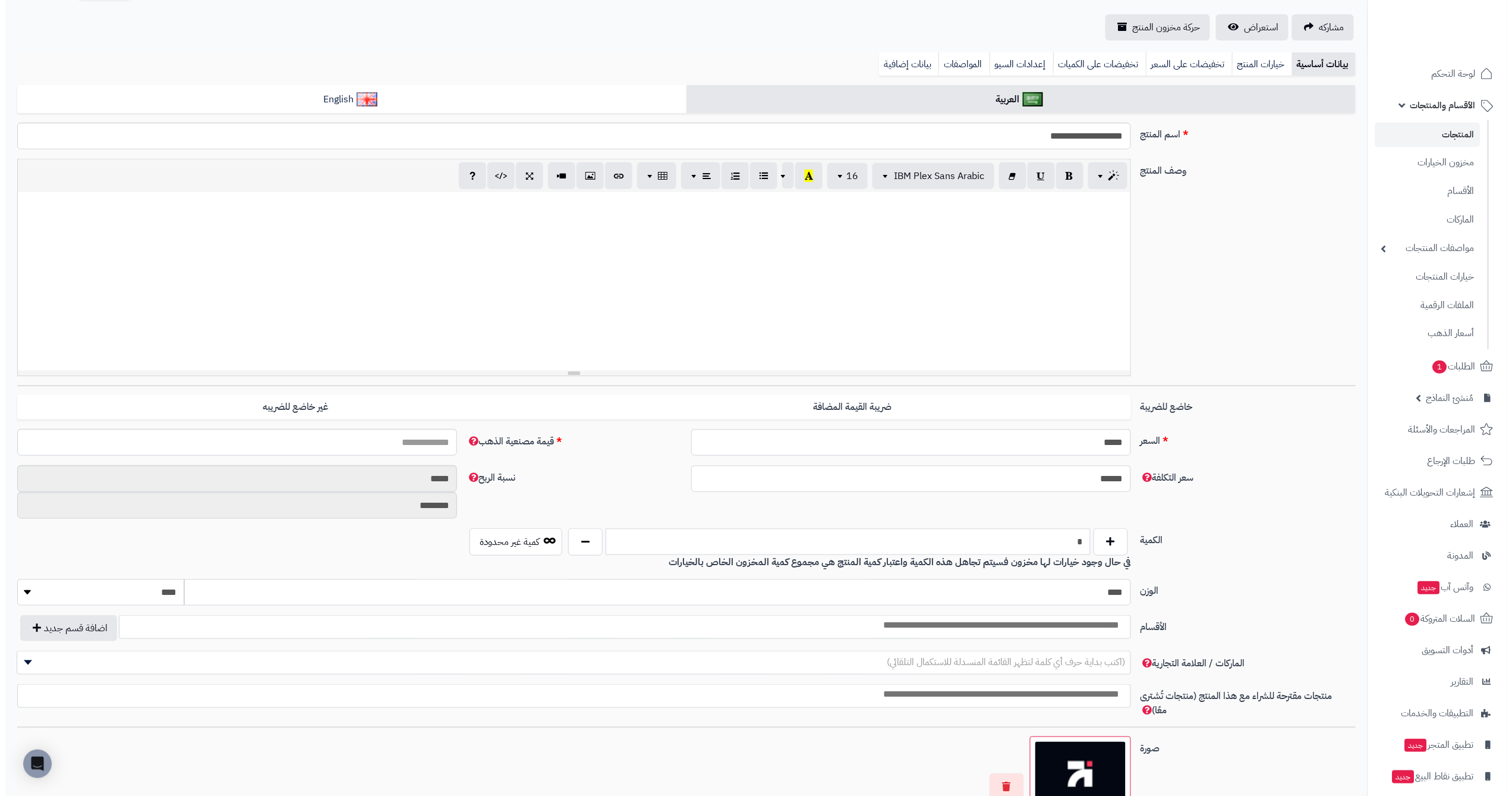
scroll to position [0, 0]
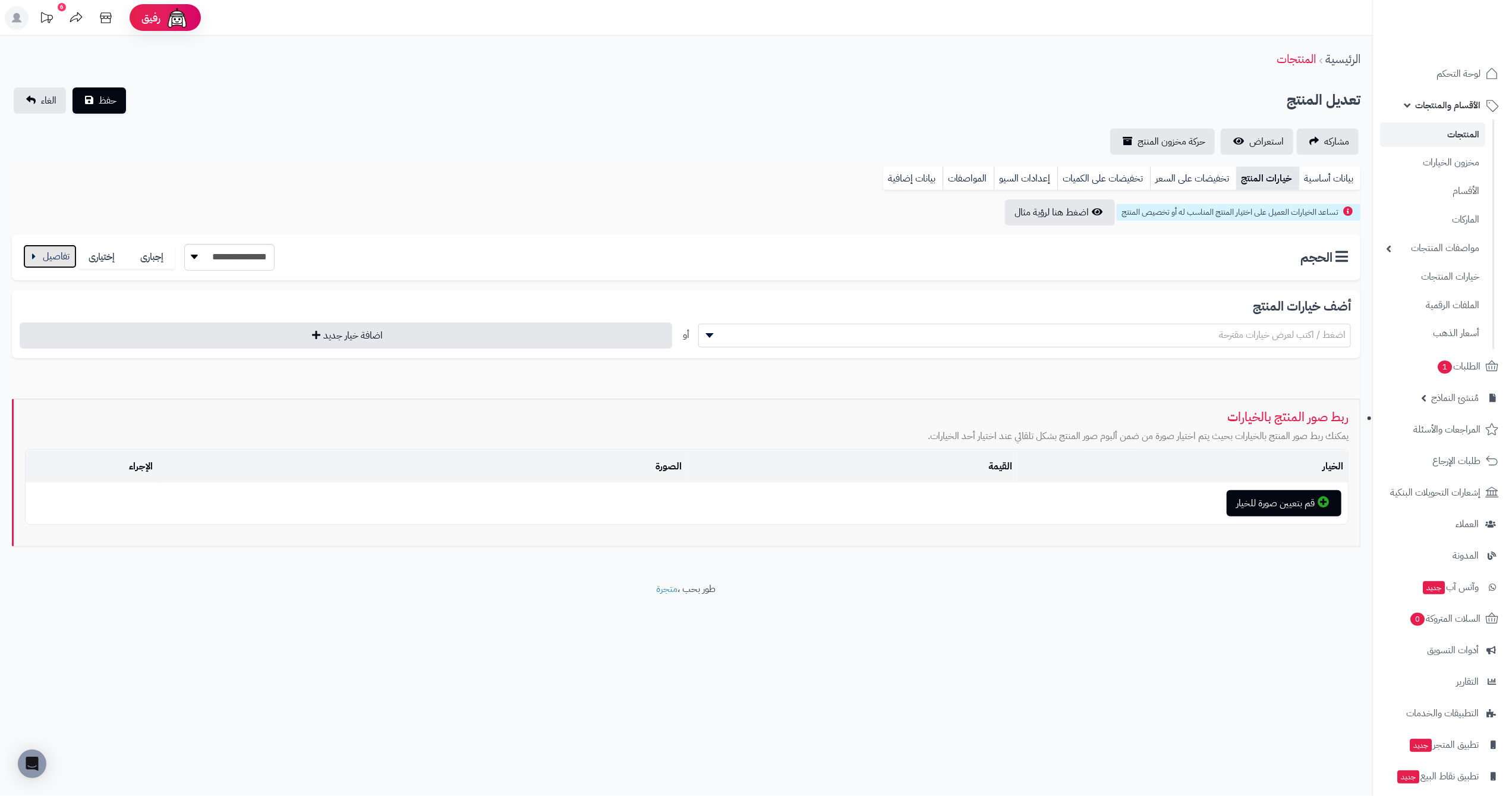
click at [40, 252] on button "button" at bounding box center [50, 255] width 53 height 24
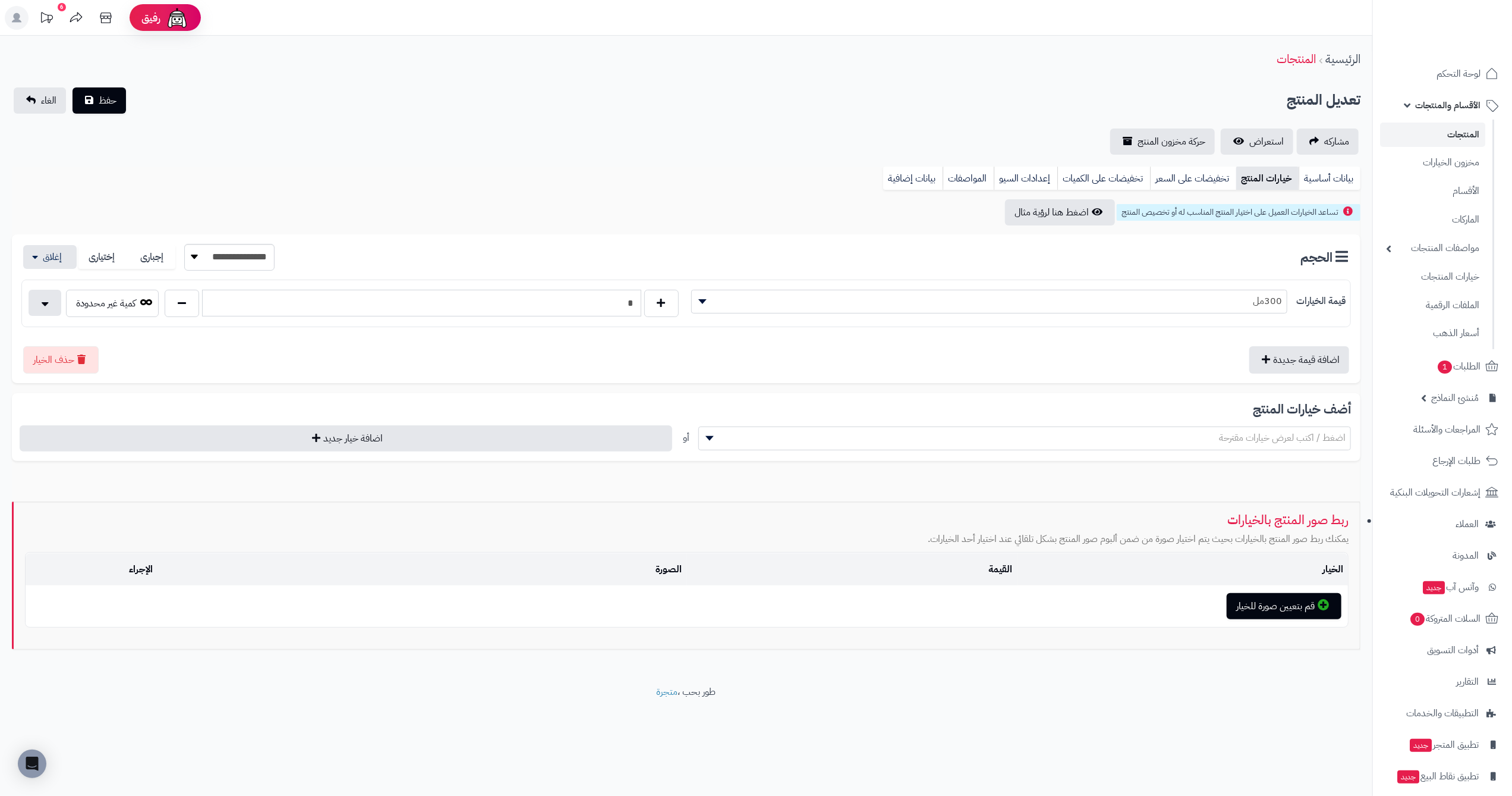
click at [325, 293] on input "*" at bounding box center [421, 303] width 438 height 27
click at [229, 254] on select "**********" at bounding box center [229, 257] width 90 height 27
click at [1108, 303] on span "300مل" at bounding box center [989, 300] width 596 height 17
click at [1296, 256] on div "**********" at bounding box center [686, 257] width 1330 height 27
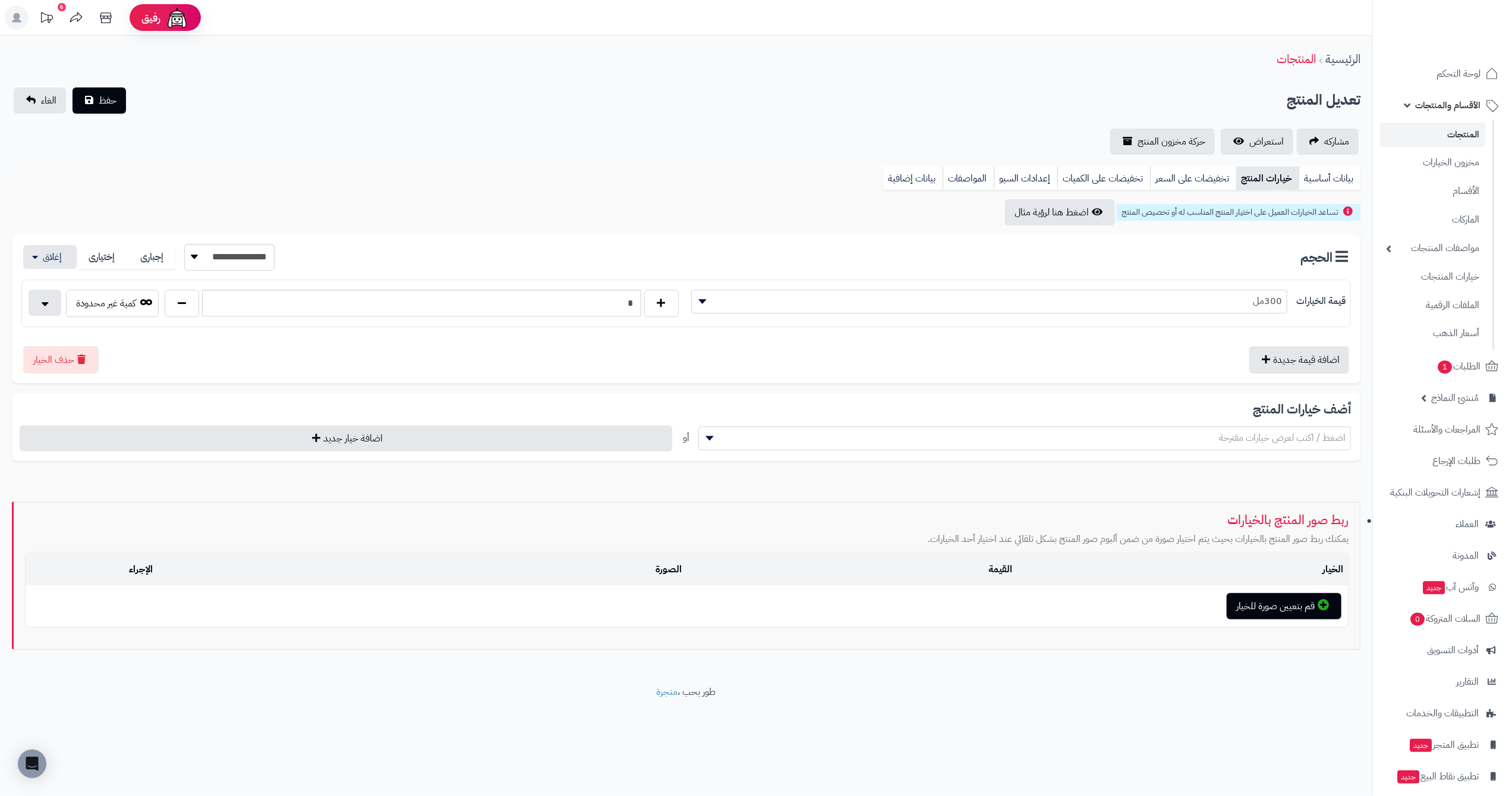
click at [1449, 138] on link "المنتجات" at bounding box center [1432, 135] width 105 height 24
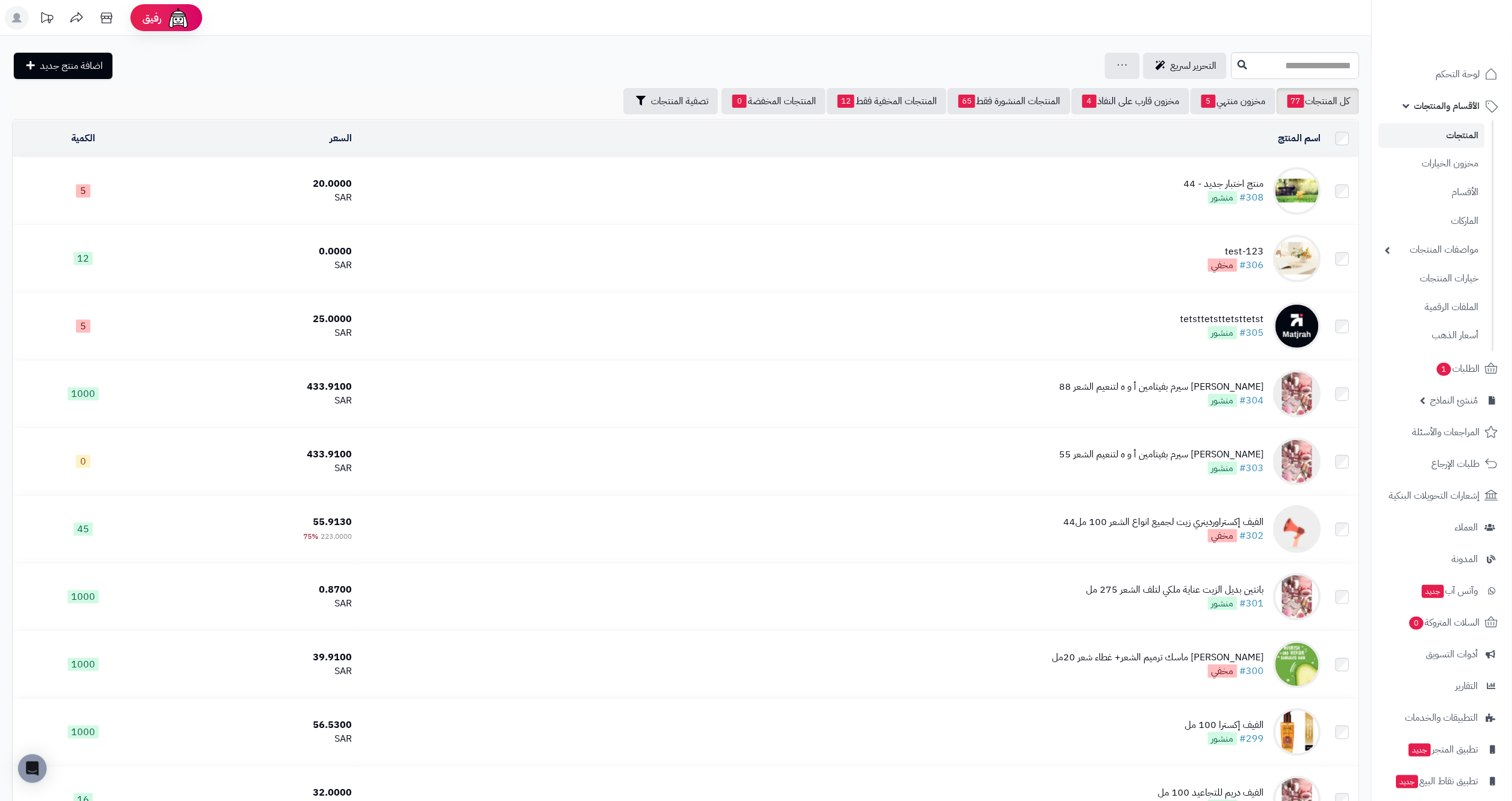
click at [1235, 191] on span "منشور" at bounding box center [1222, 197] width 29 height 13
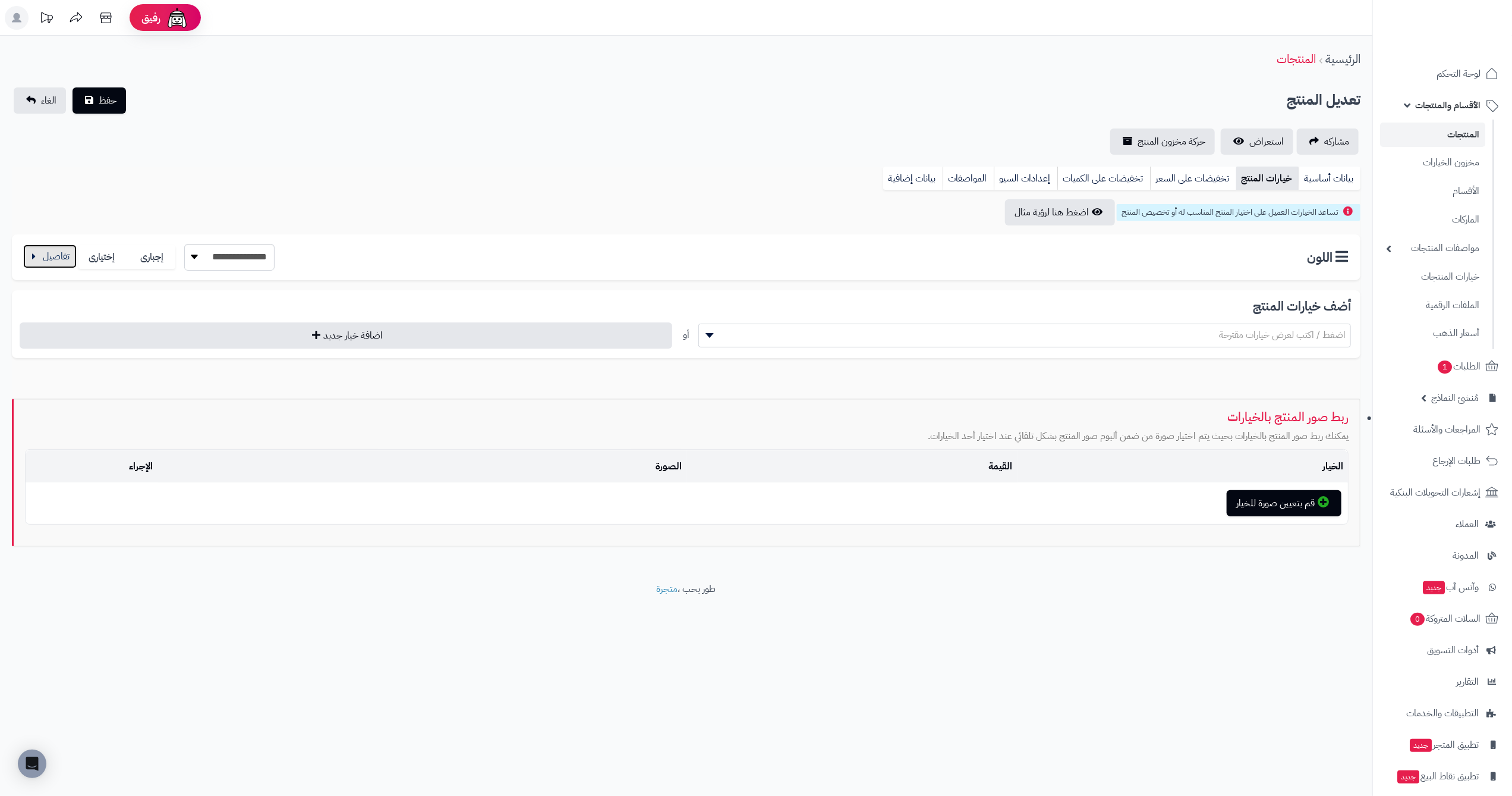
click at [56, 263] on button "button" at bounding box center [50, 255] width 53 height 24
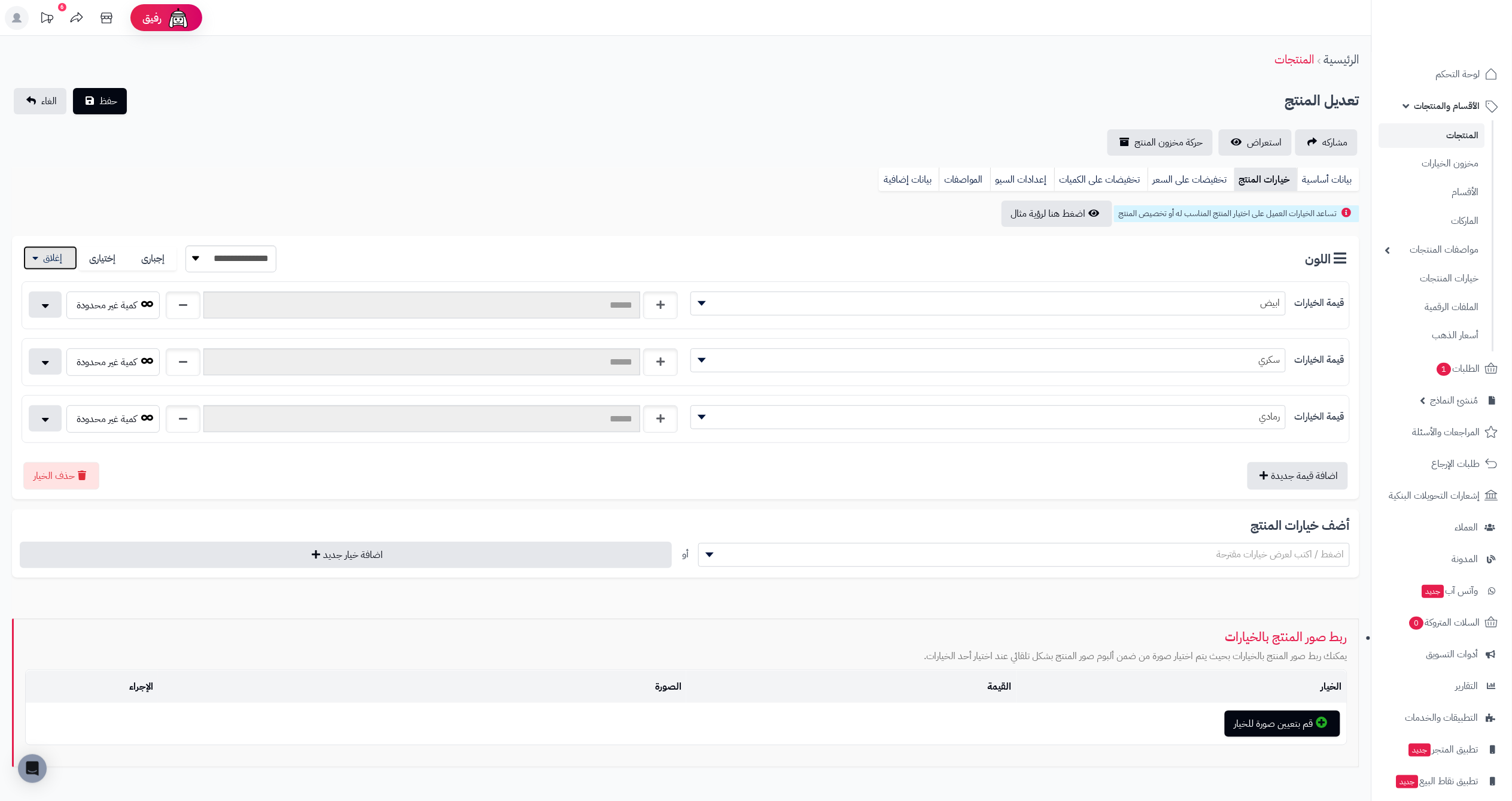
click at [53, 262] on button "button" at bounding box center [50, 257] width 54 height 24
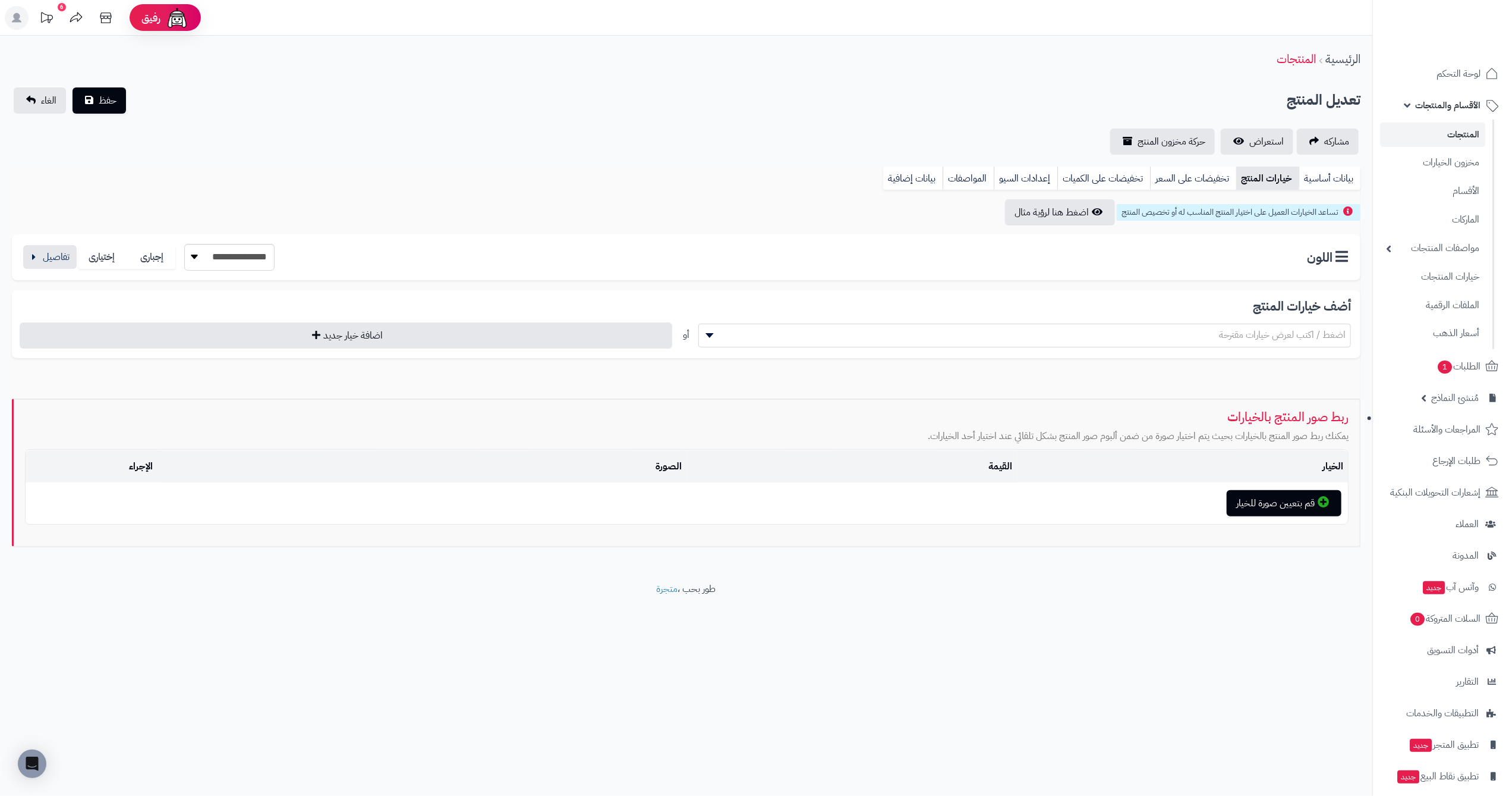
click at [33, 242] on div "**********" at bounding box center [686, 257] width 1349 height 46
click at [40, 252] on button "button" at bounding box center [50, 255] width 53 height 24
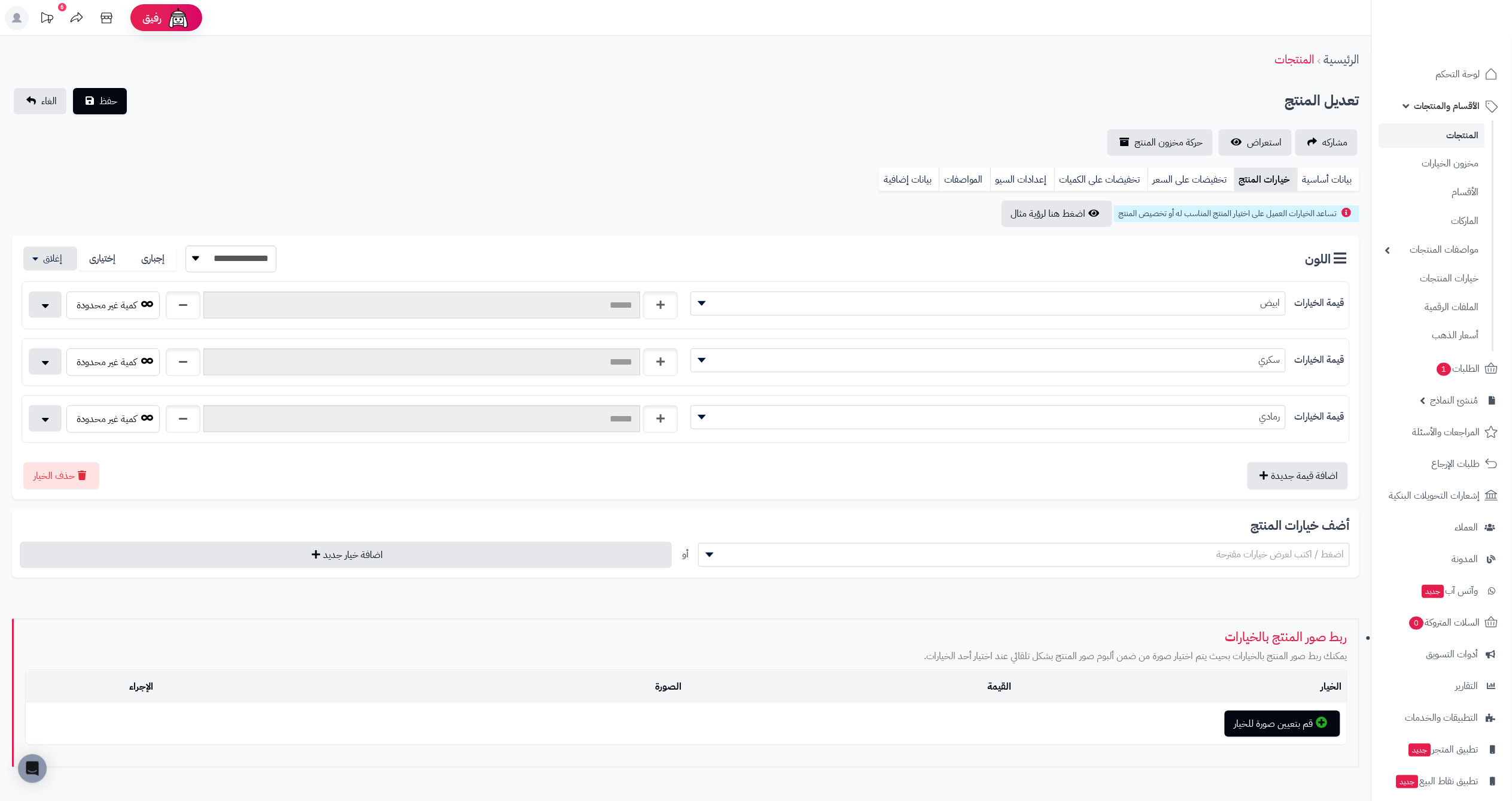
click at [1425, 133] on link "المنتجات" at bounding box center [1432, 135] width 106 height 24
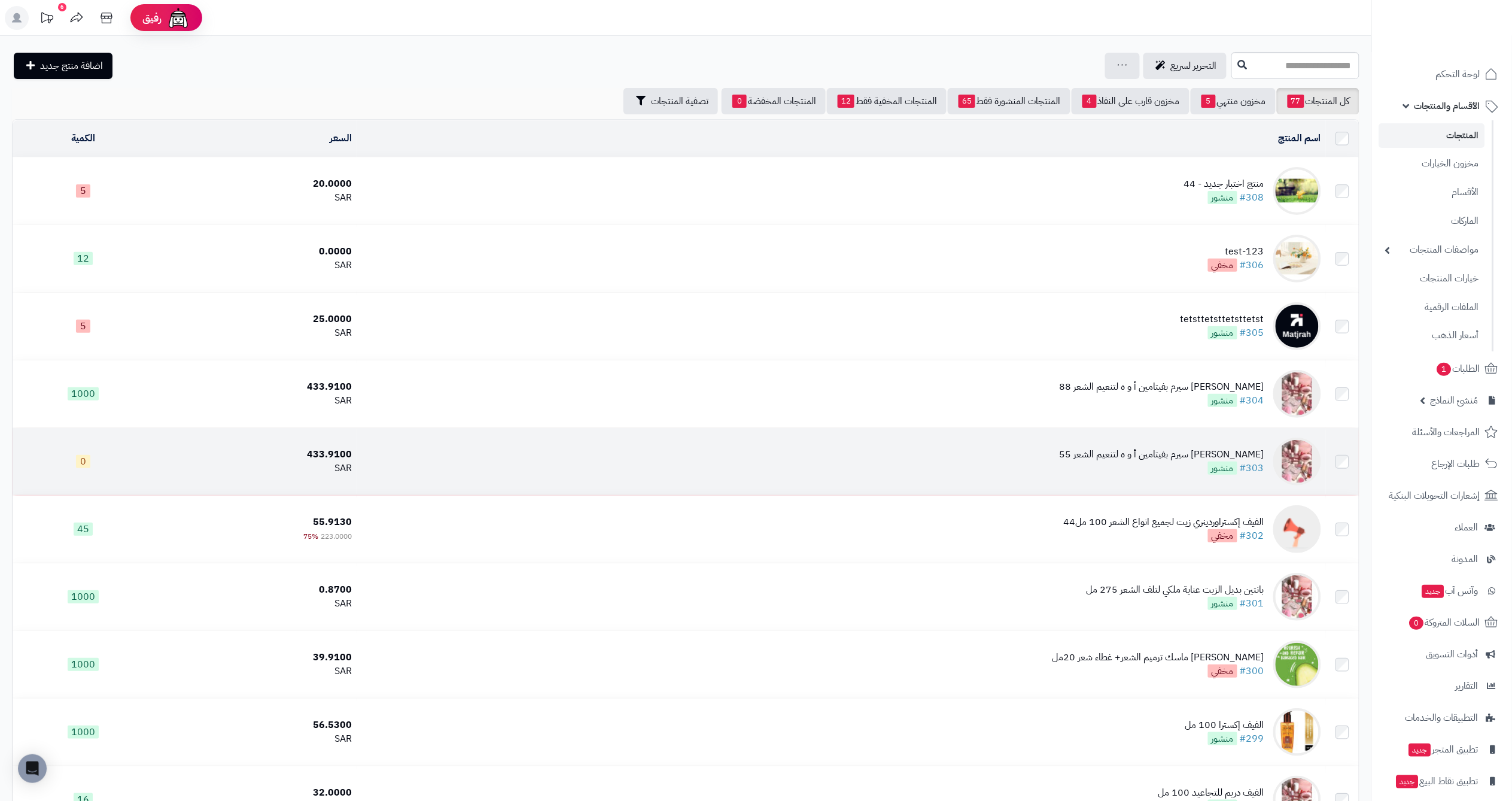
click at [1250, 454] on div "[PERSON_NAME] سيرم بفيتامين أ و ه لتنعيم الشعر 55" at bounding box center [1161, 454] width 204 height 14
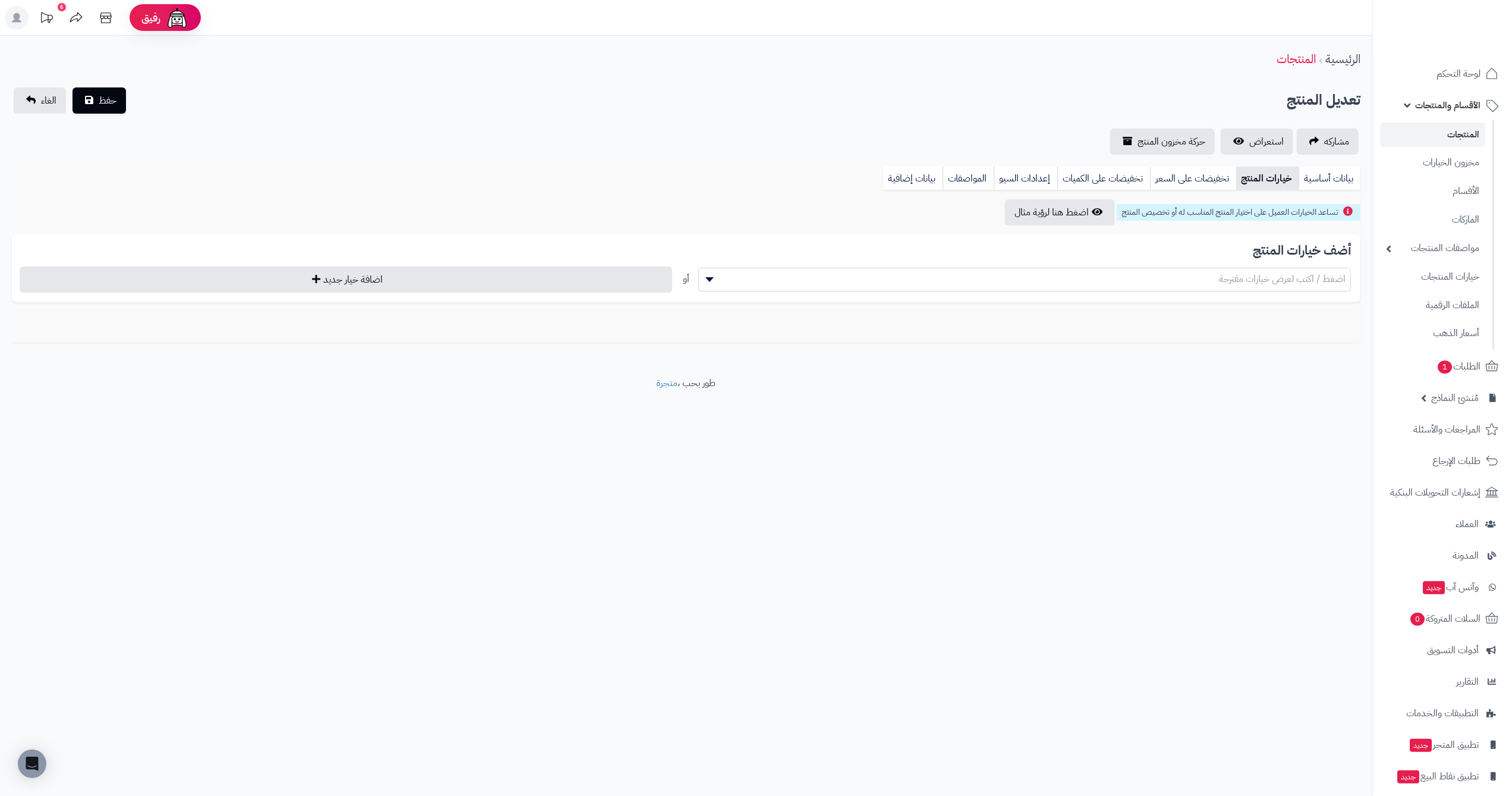
click at [1264, 277] on span "اضغط / اكتب لعرض خيارات مقترحة" at bounding box center [1282, 278] width 127 height 14
select select "**"
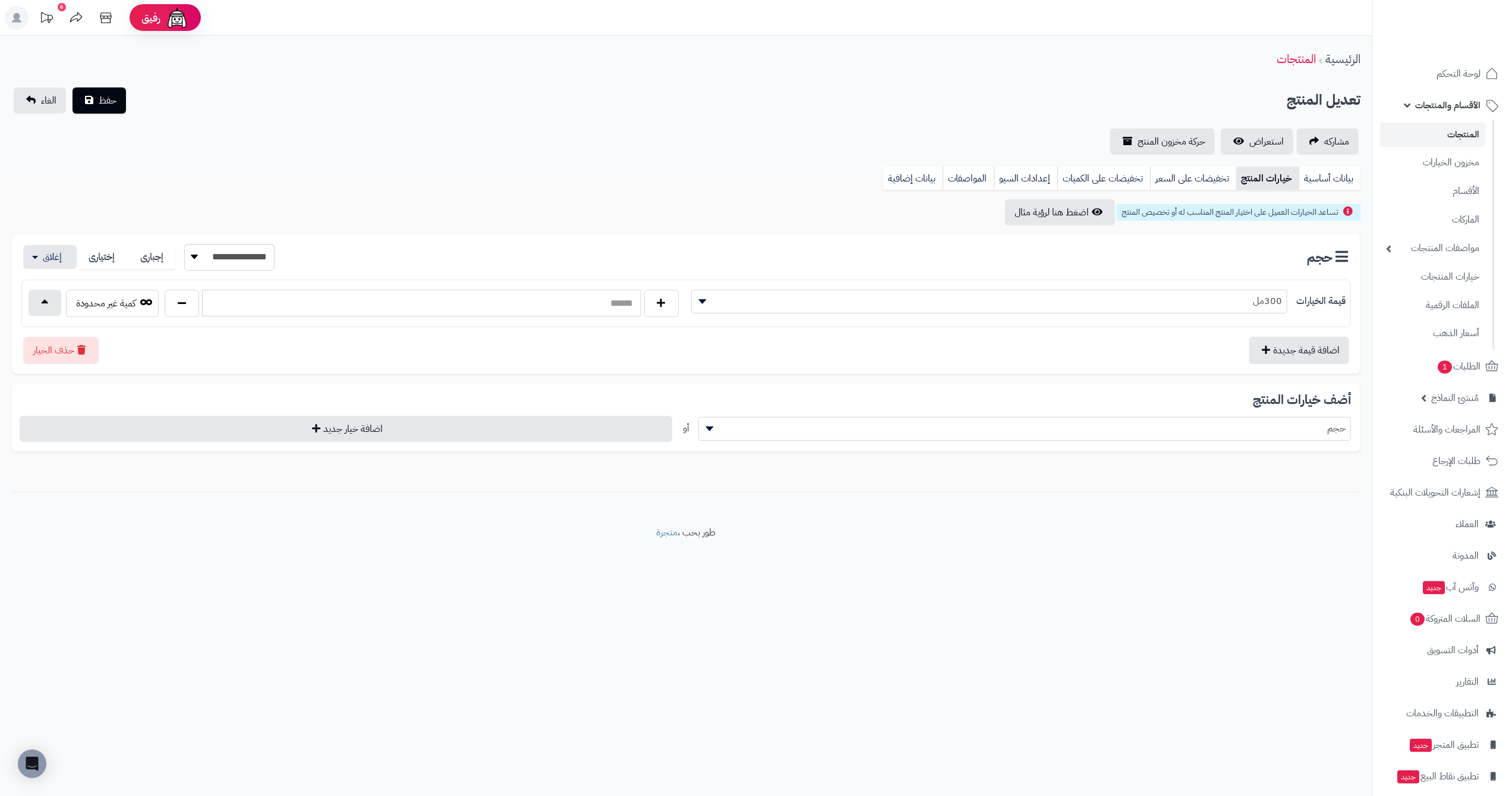
click at [557, 307] on input "text" at bounding box center [421, 303] width 438 height 27
type input "*"
click at [72, 87] on button "حفظ" at bounding box center [99, 100] width 53 height 26
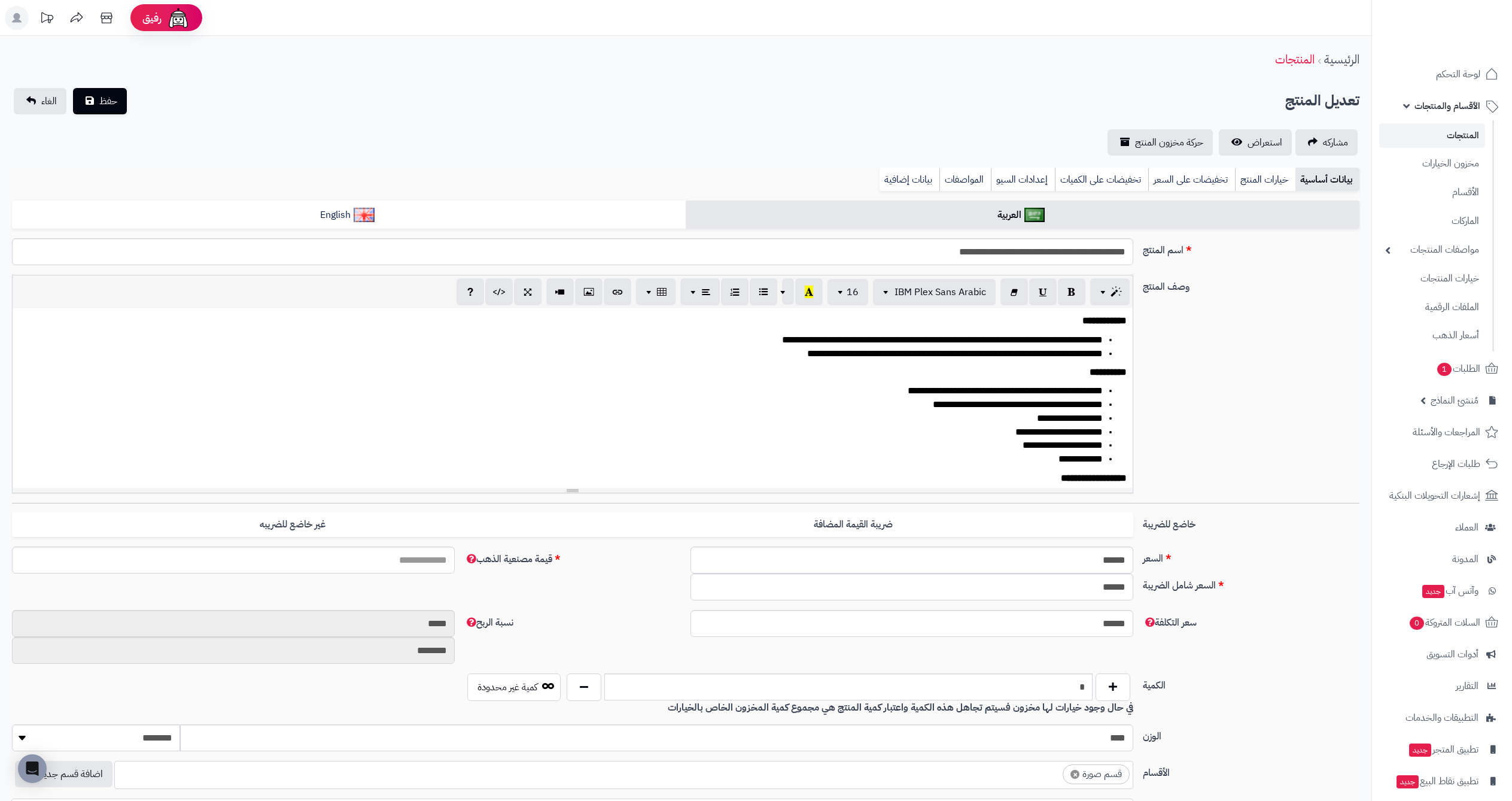
click at [1258, 177] on link "خيارات المنتج" at bounding box center [1264, 179] width 60 height 24
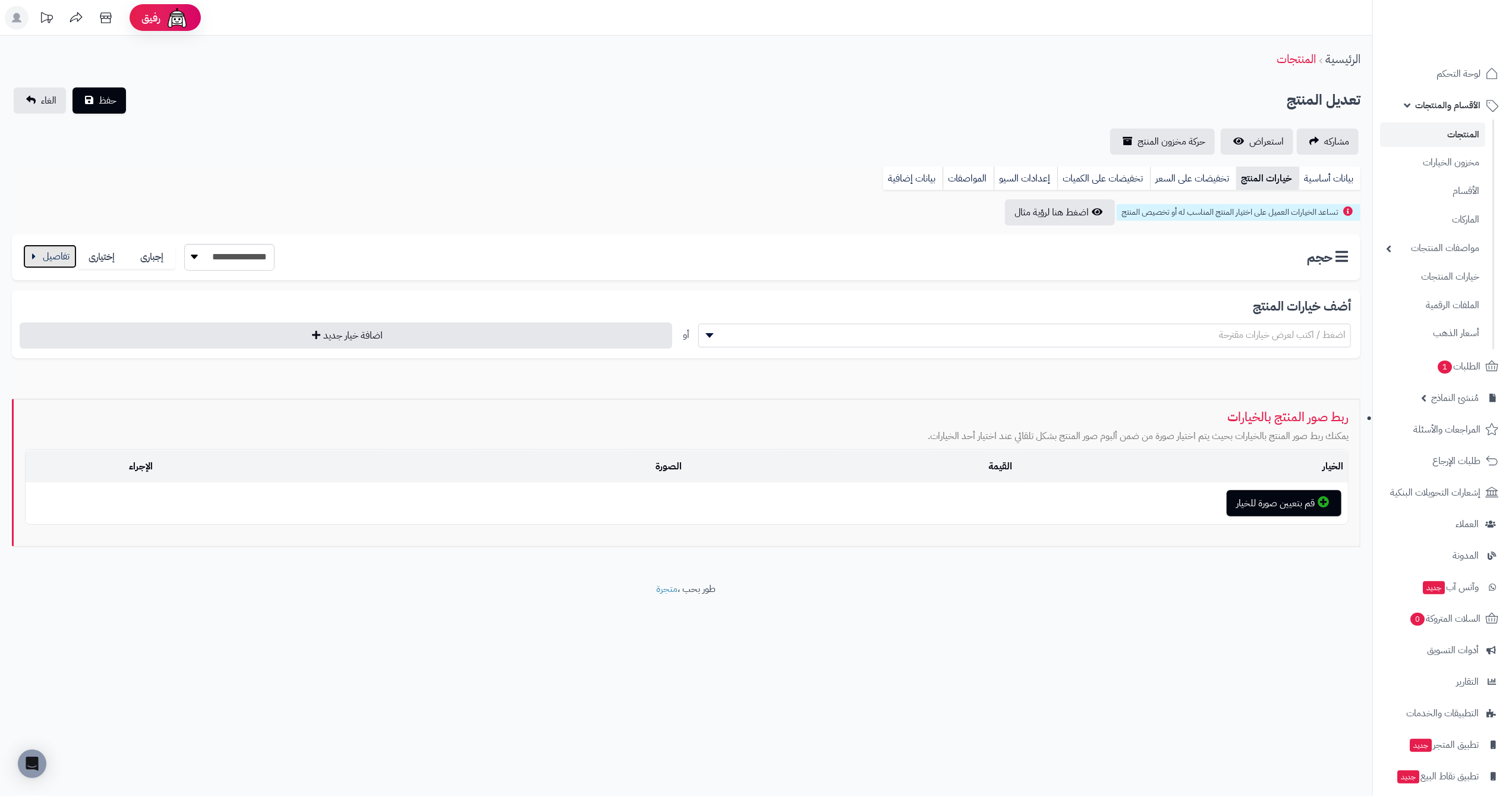
click at [40, 263] on button "button" at bounding box center [50, 255] width 53 height 24
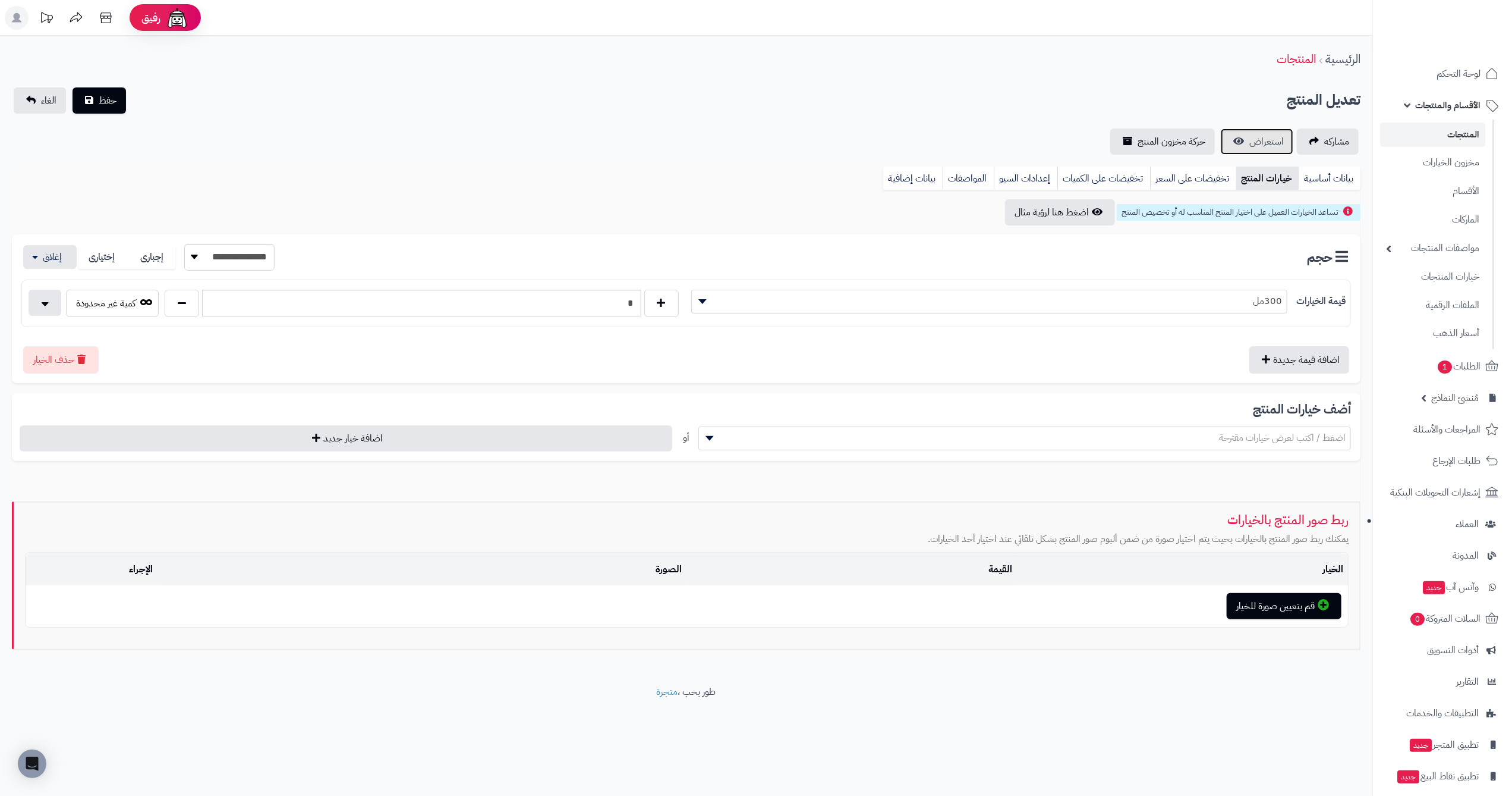
click at [1286, 149] on link "استعراض" at bounding box center [1257, 141] width 72 height 26
click at [1458, 132] on link "المنتجات" at bounding box center [1432, 135] width 105 height 24
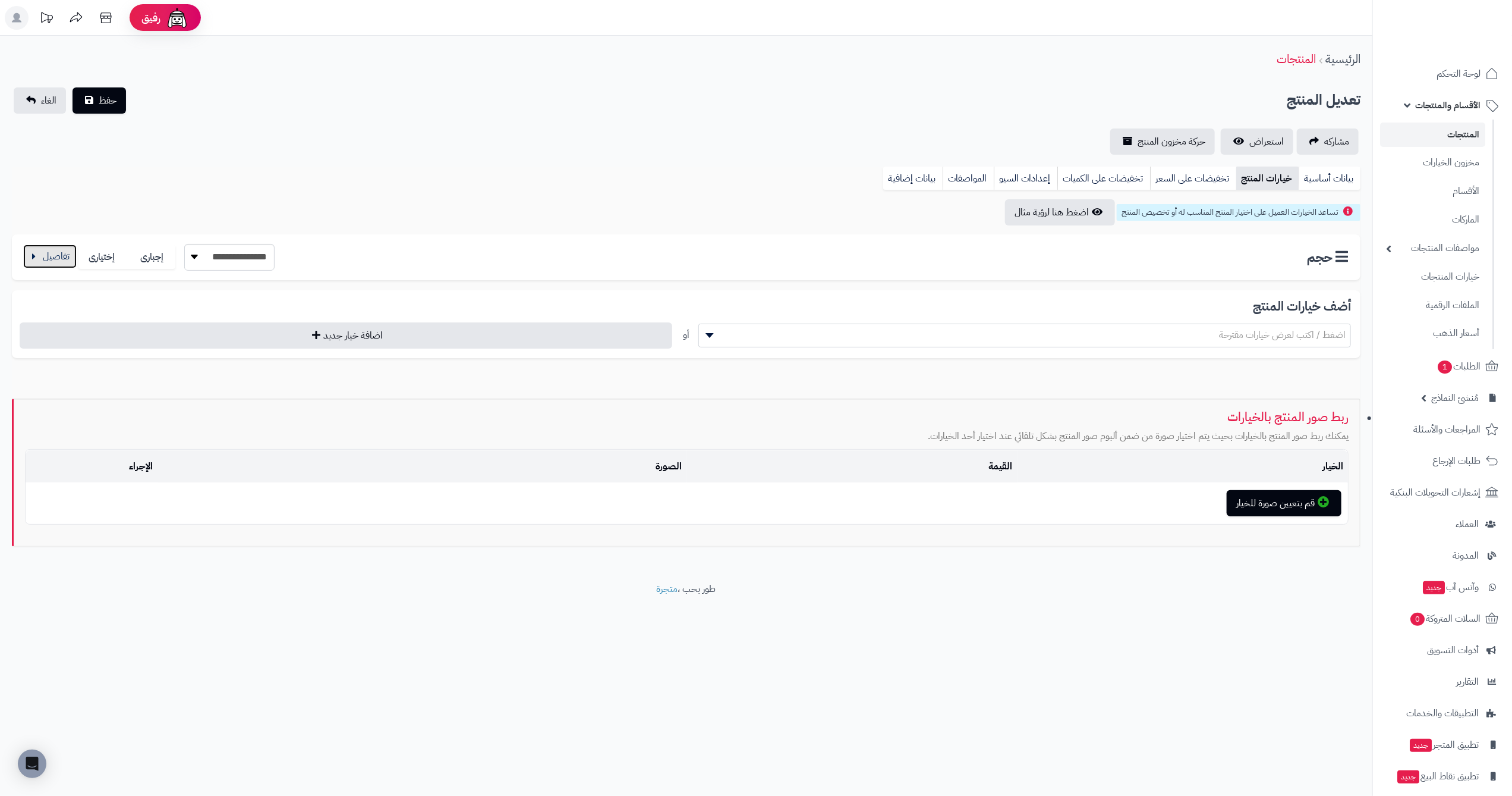
click at [45, 258] on button "button" at bounding box center [50, 255] width 53 height 24
click at [49, 263] on button "button" at bounding box center [50, 255] width 53 height 24
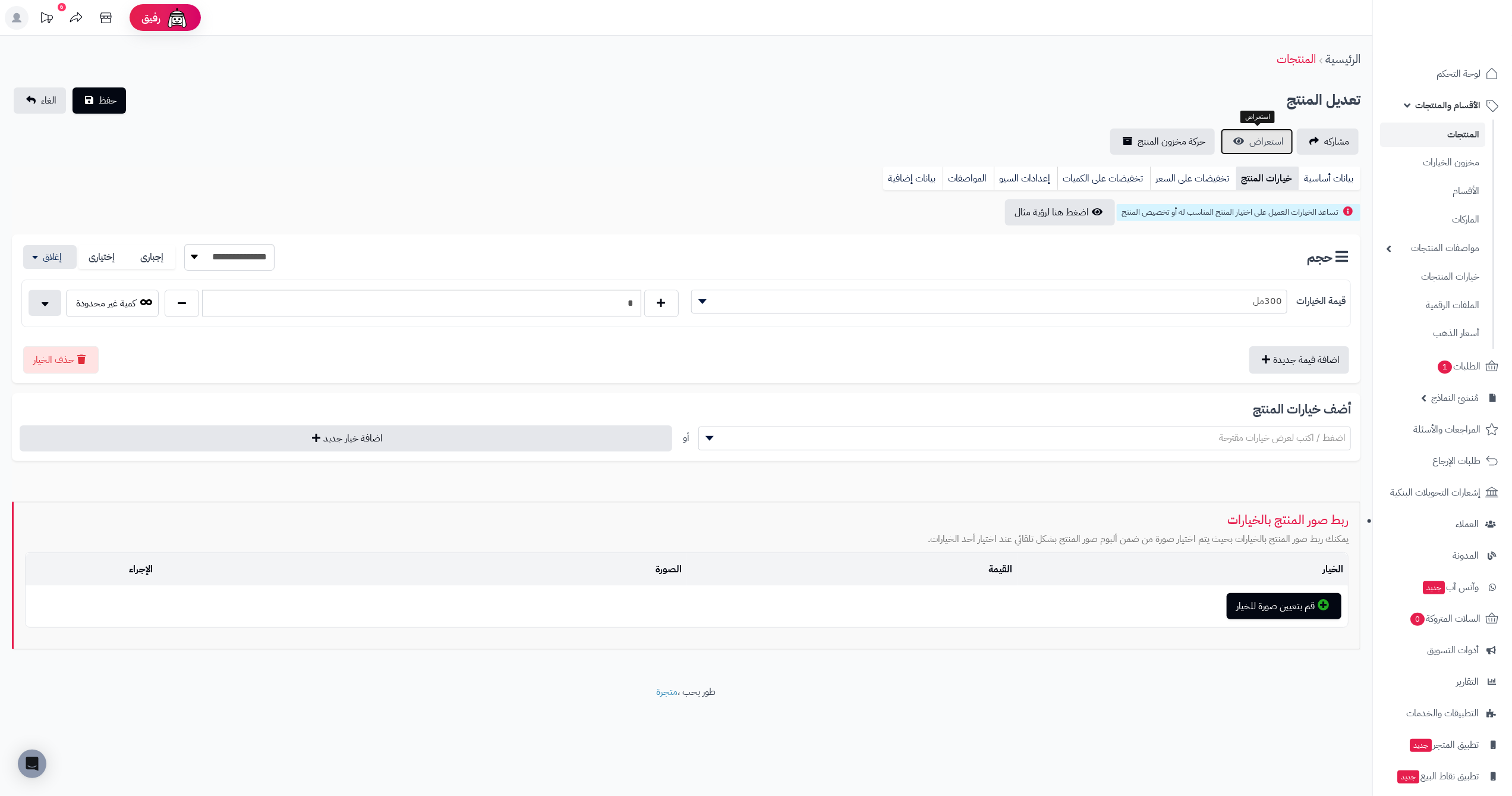
click at [1265, 141] on span "استعراض" at bounding box center [1266, 141] width 34 height 14
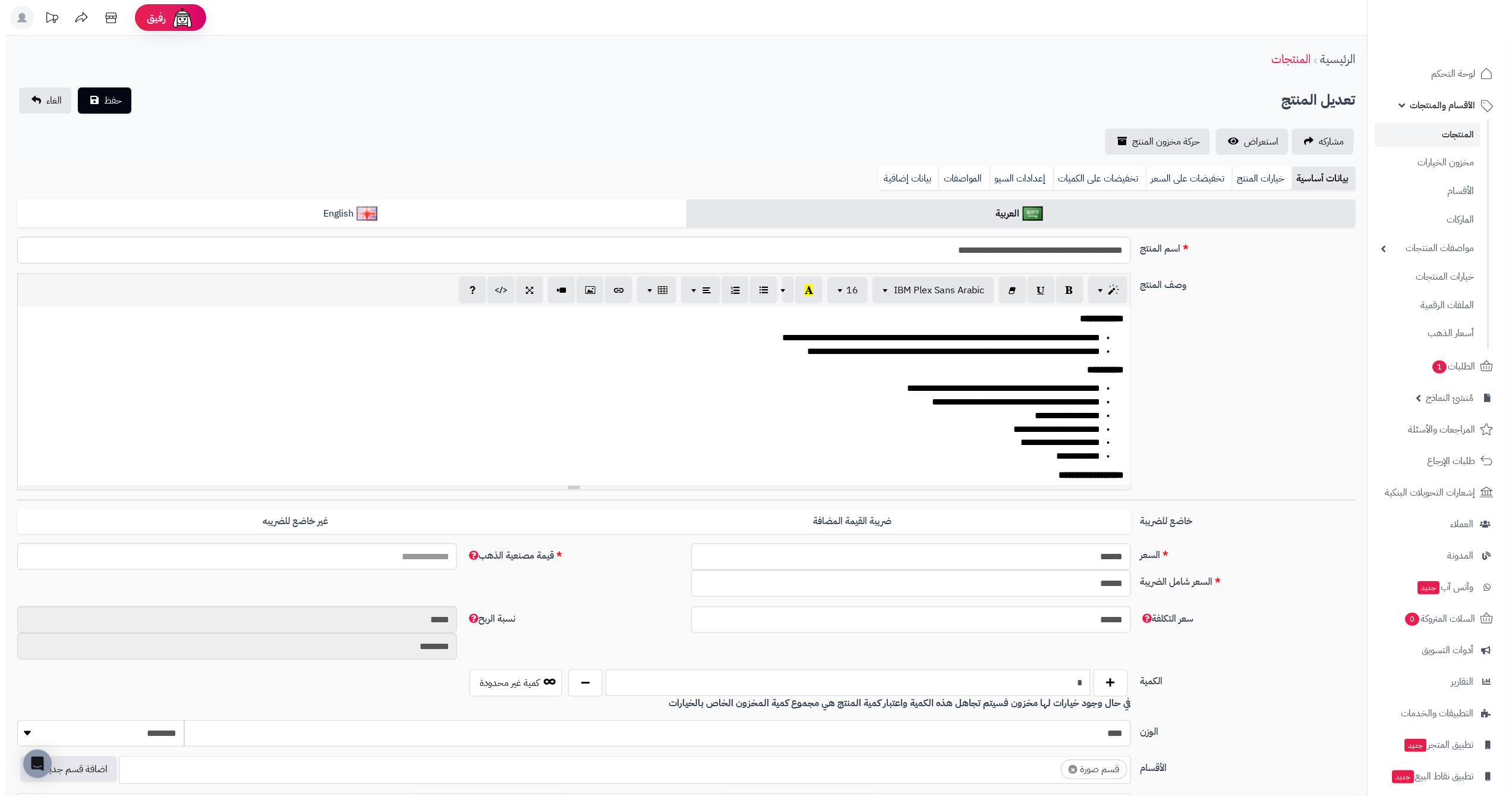
scroll to position [145, 0]
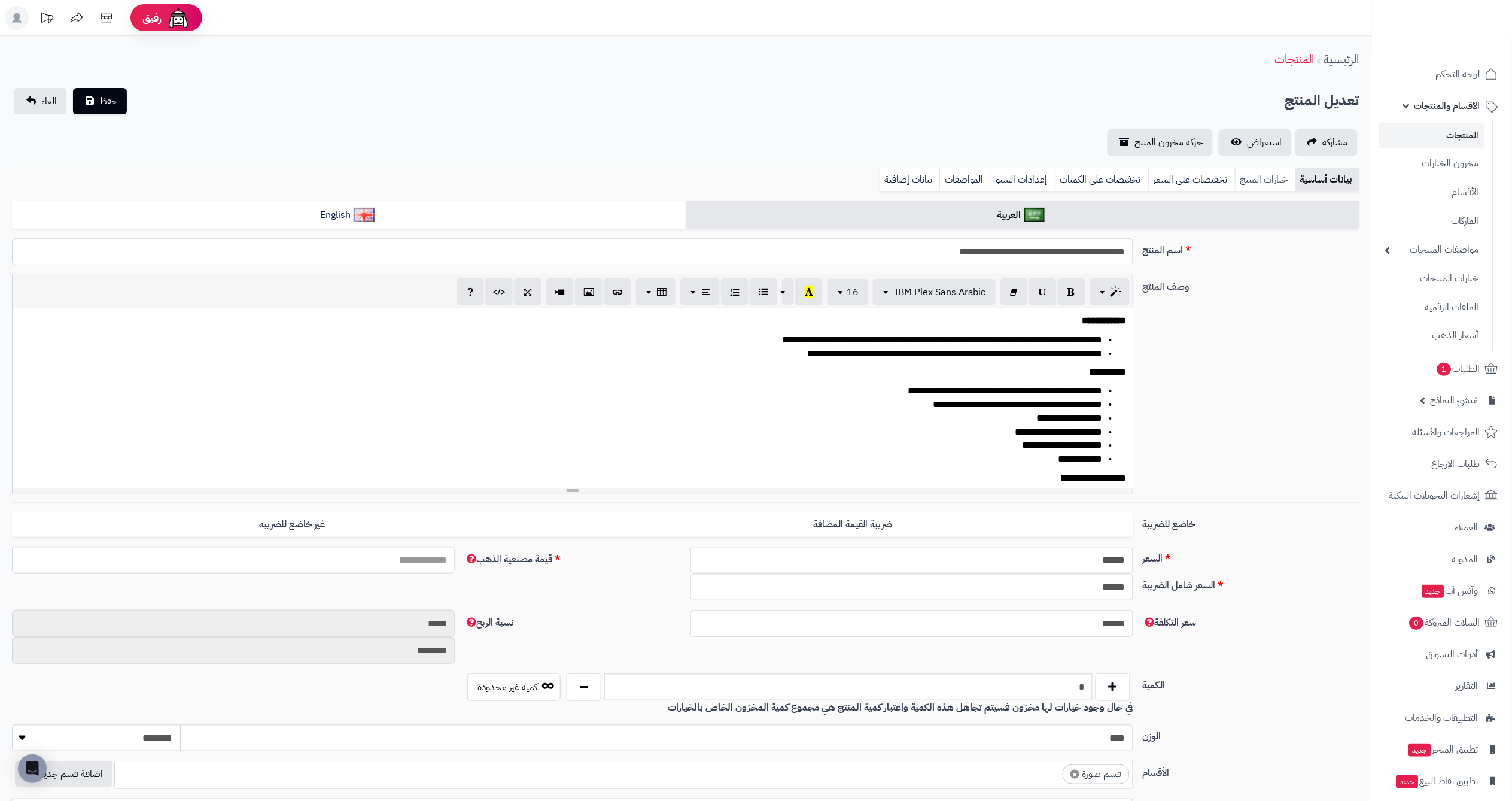
click at [1257, 185] on link "خيارات المنتج" at bounding box center [1264, 179] width 60 height 24
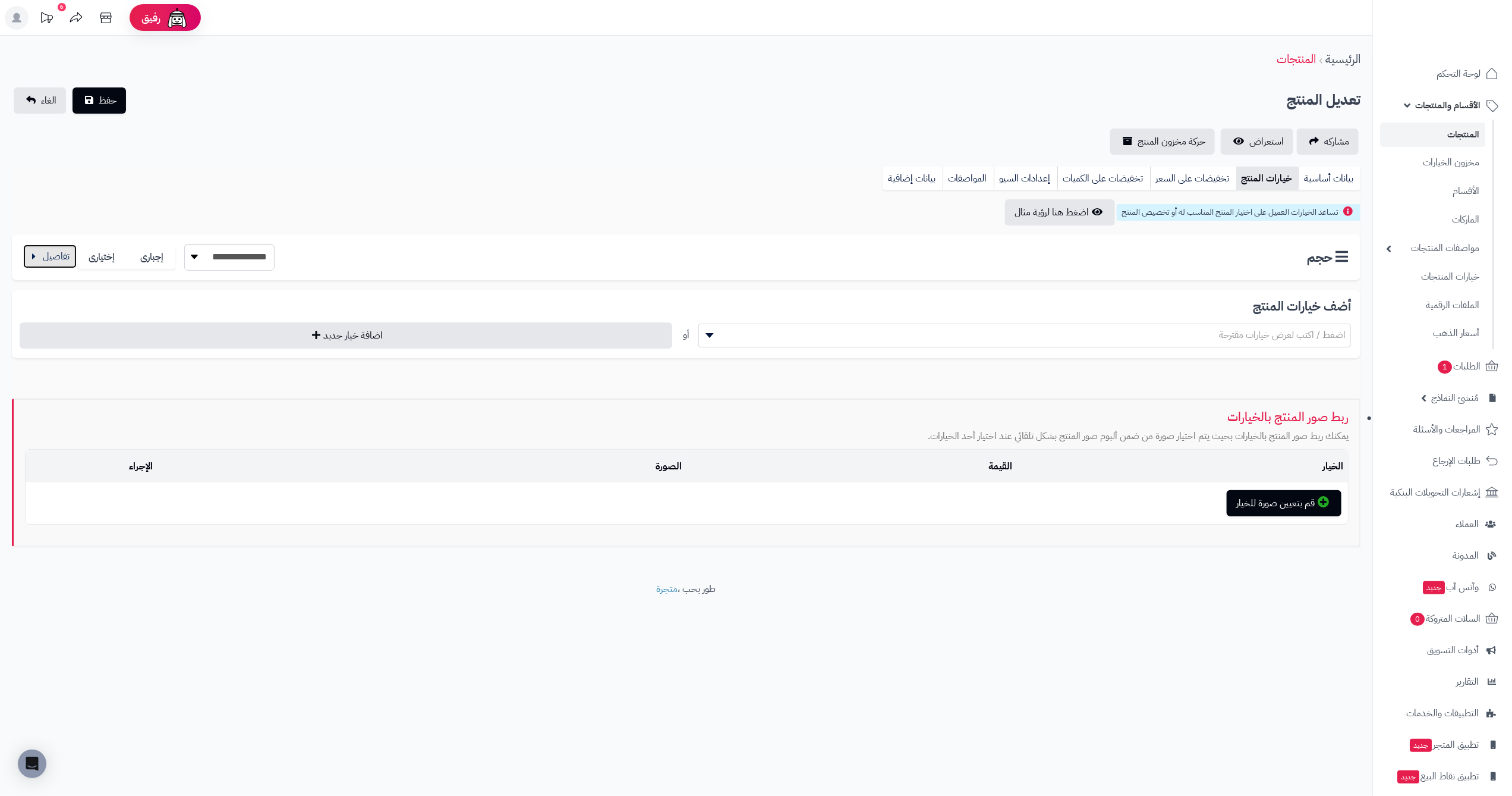
click at [69, 266] on button "button" at bounding box center [50, 255] width 53 height 24
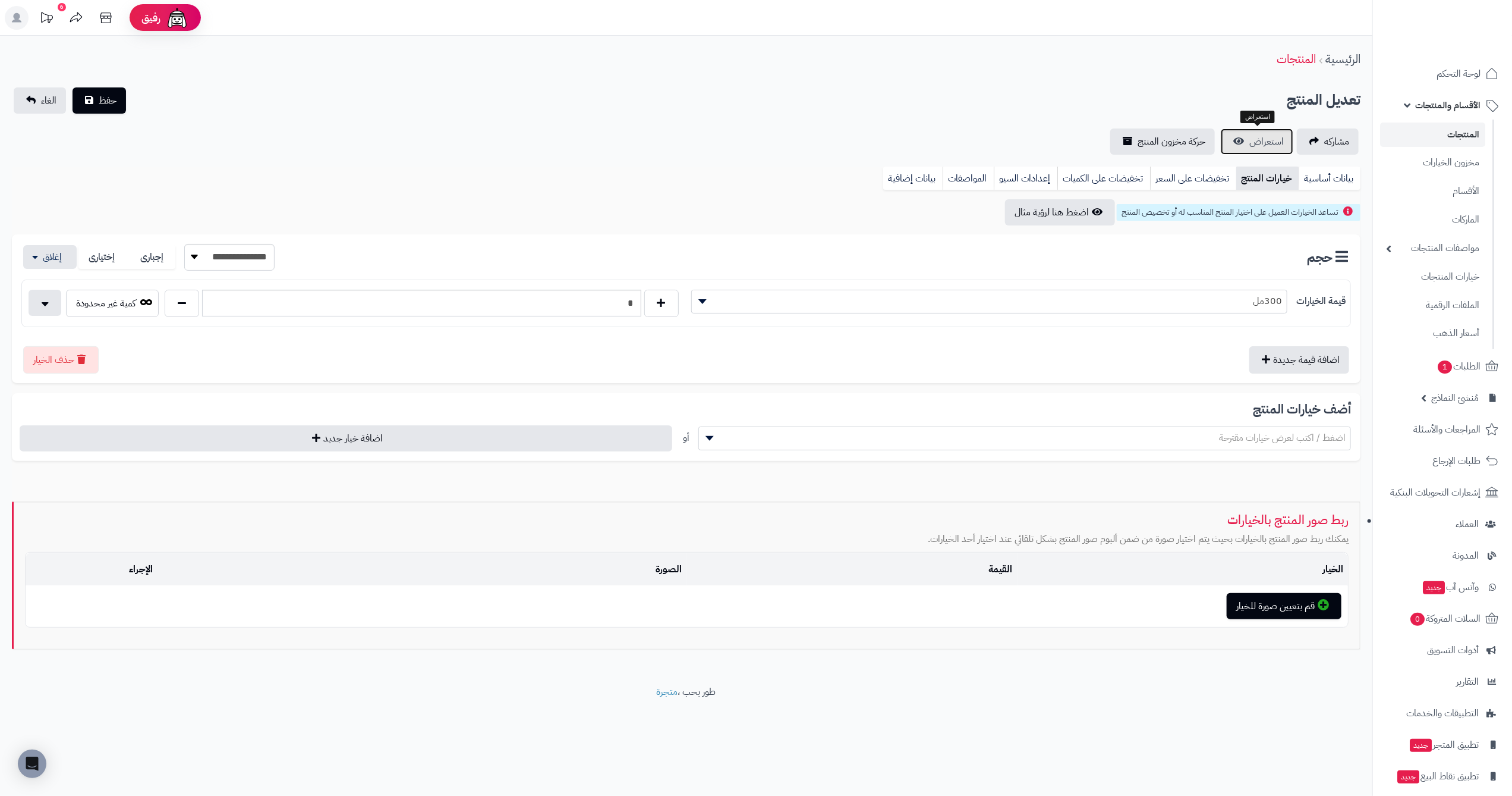
click at [1251, 141] on span "استعراض" at bounding box center [1266, 141] width 34 height 14
click at [46, 258] on button "button" at bounding box center [50, 255] width 53 height 24
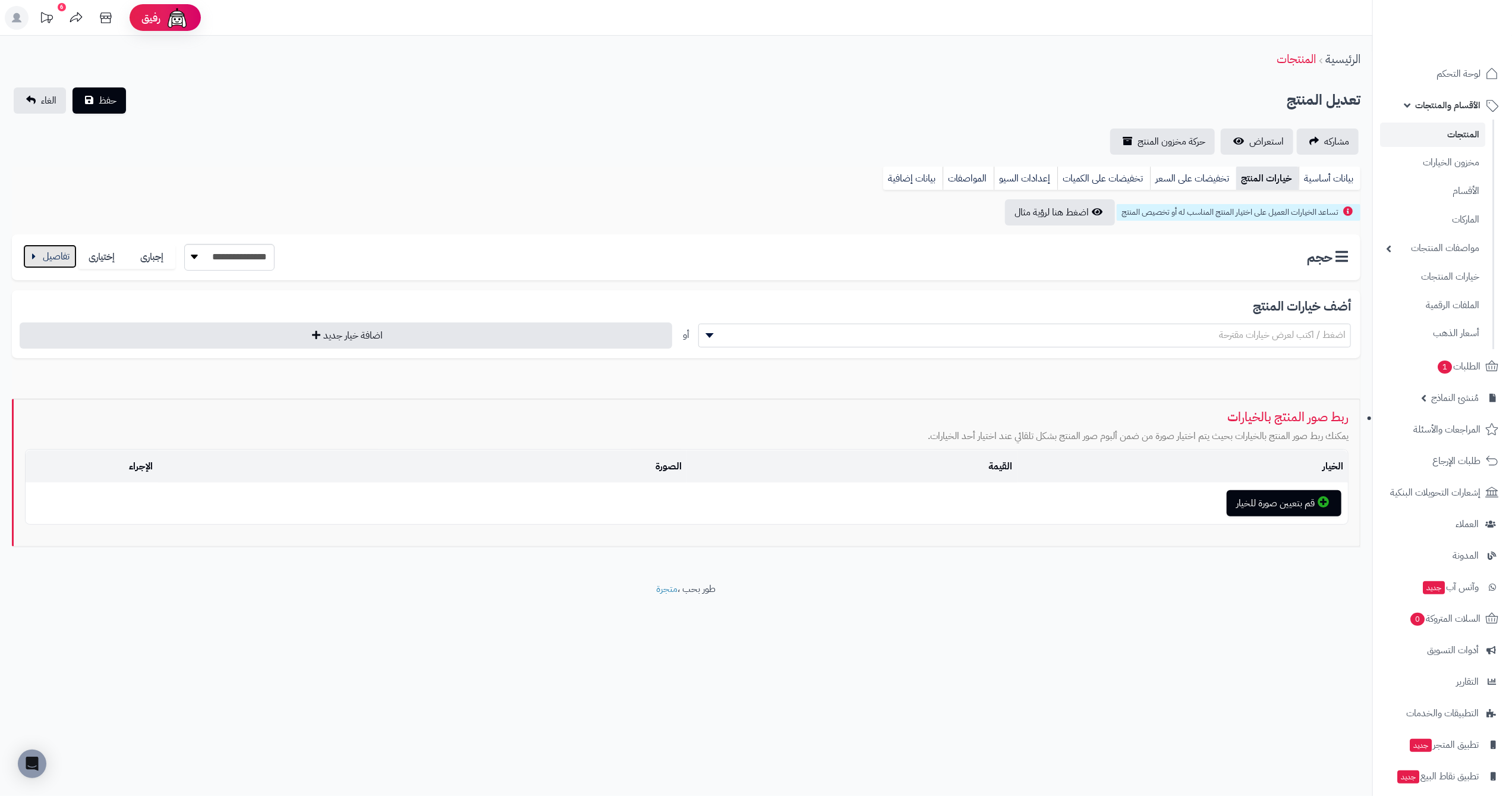
click at [46, 258] on button "button" at bounding box center [50, 255] width 53 height 24
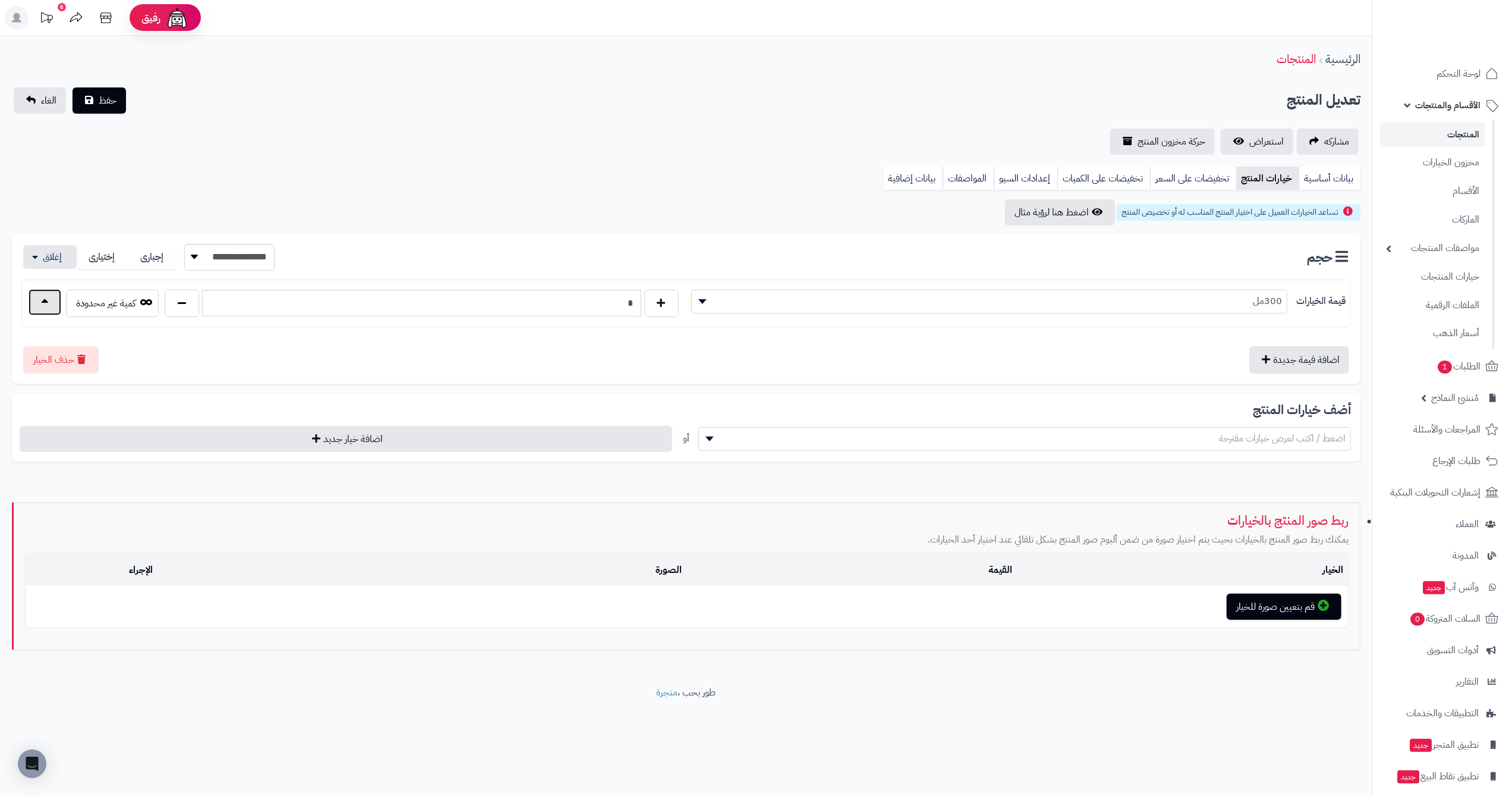
click at [52, 290] on button "button" at bounding box center [45, 302] width 33 height 26
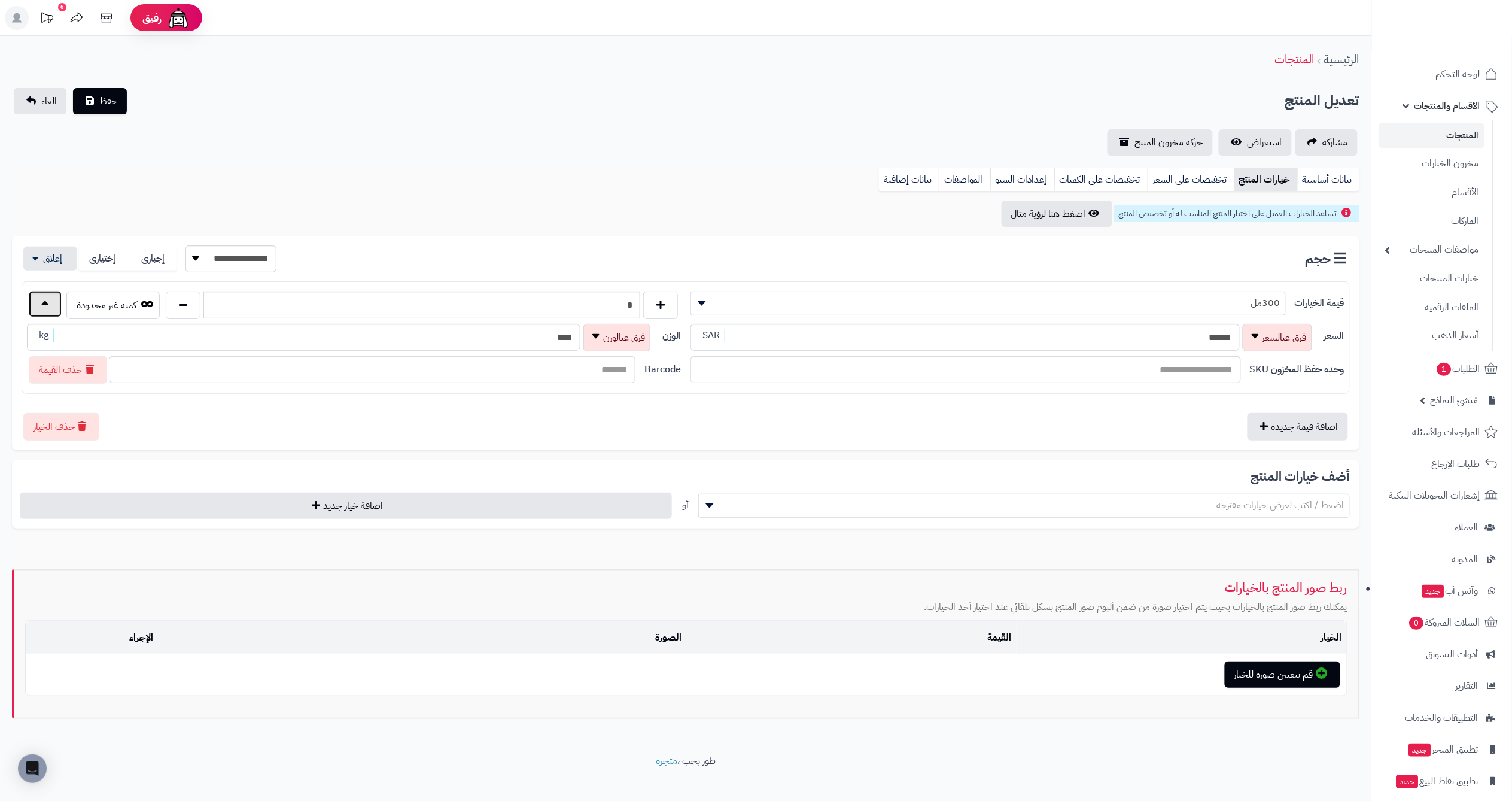
click at [53, 311] on button "button" at bounding box center [45, 304] width 33 height 26
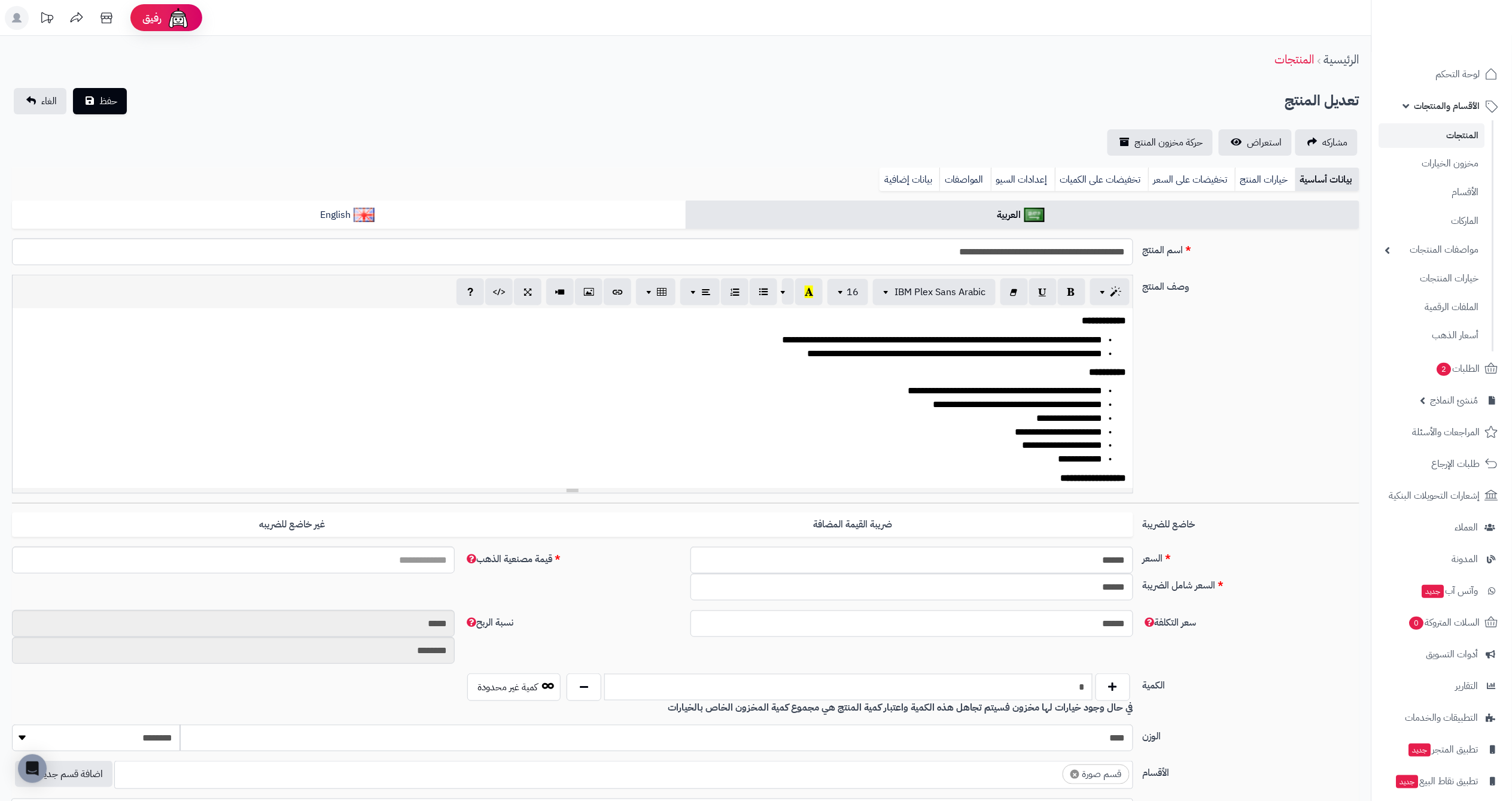
scroll to position [146, 0]
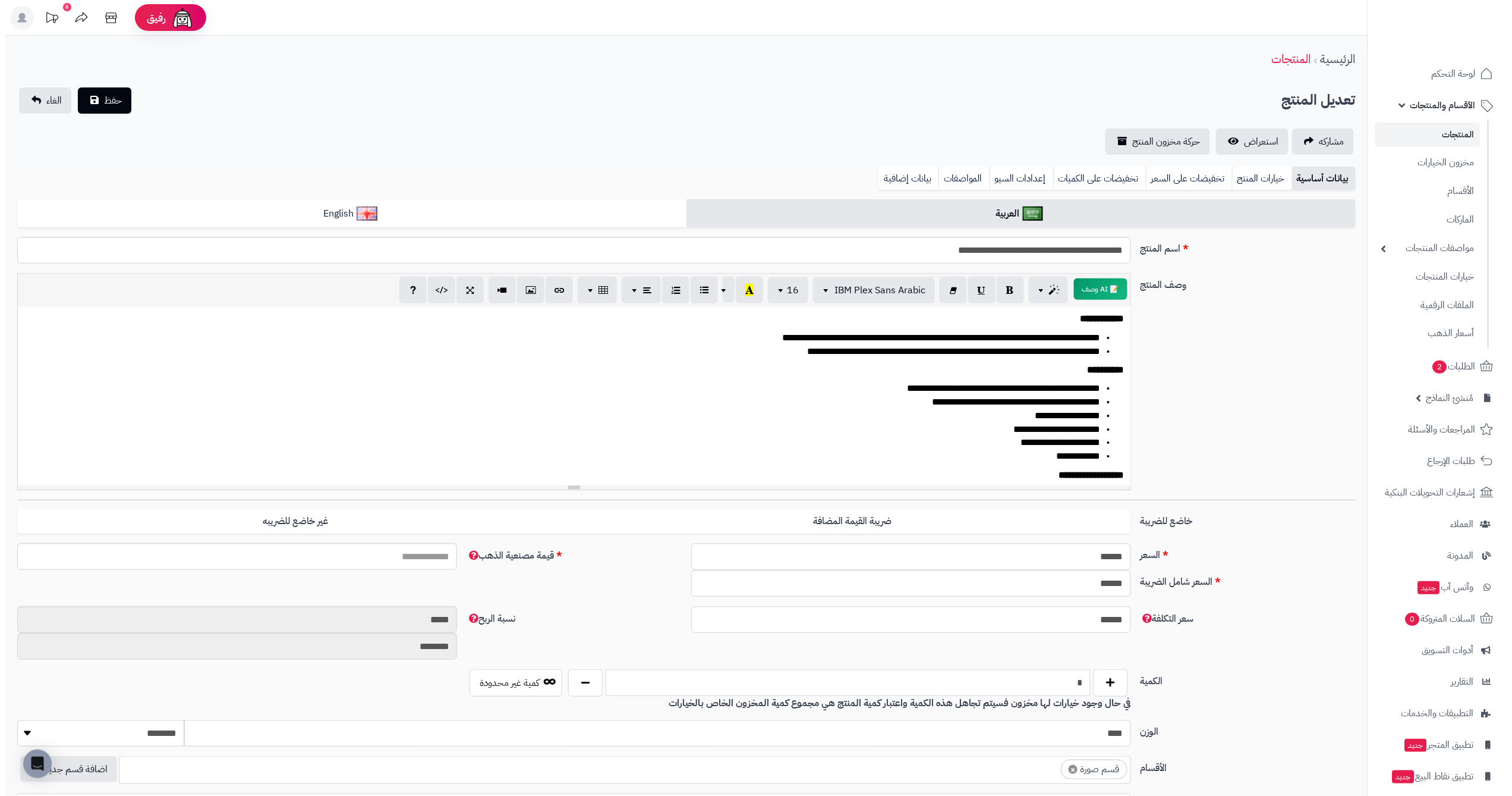
scroll to position [145, 0]
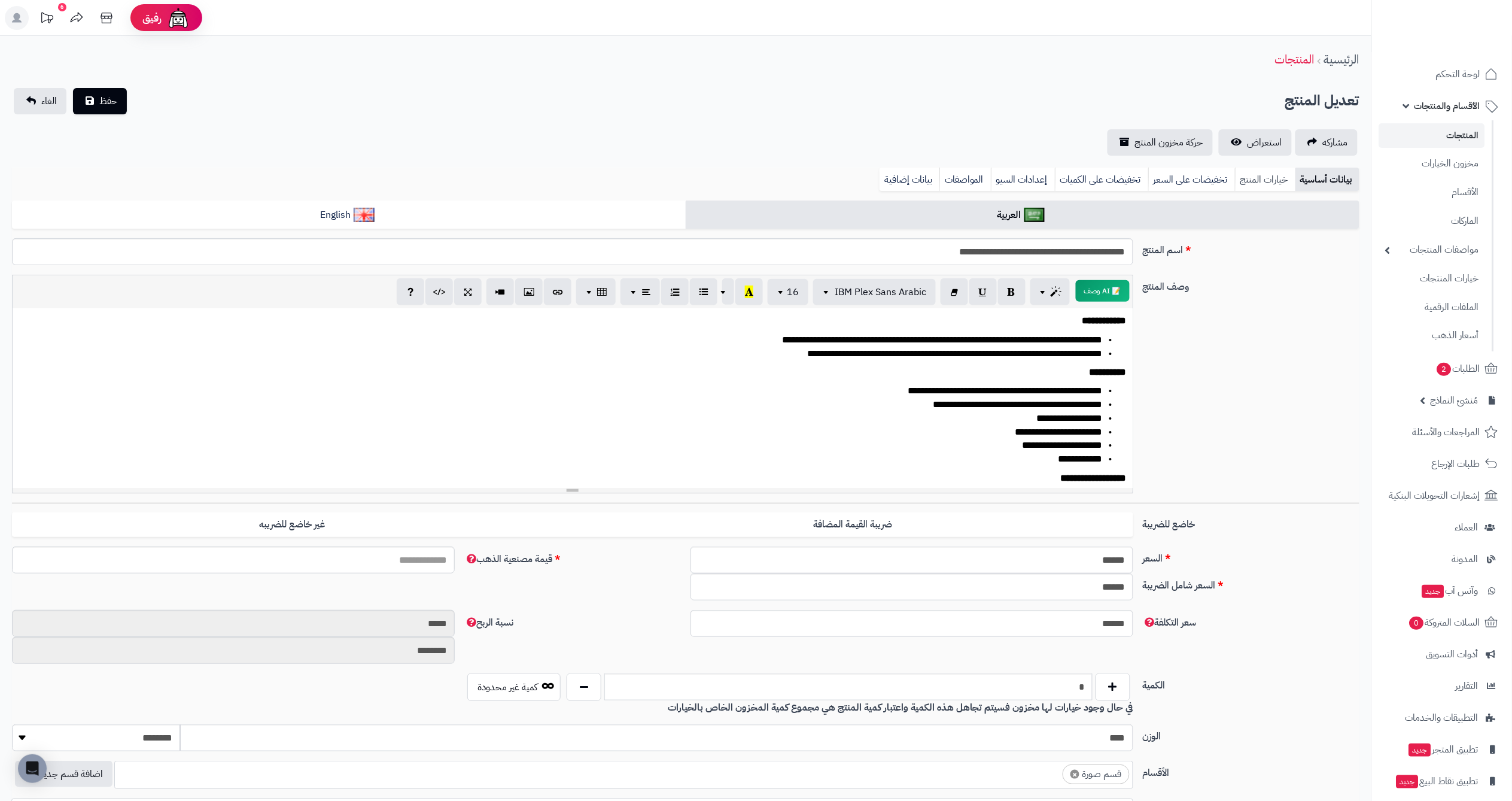
click at [1263, 187] on link "خيارات المنتج" at bounding box center [1264, 179] width 60 height 24
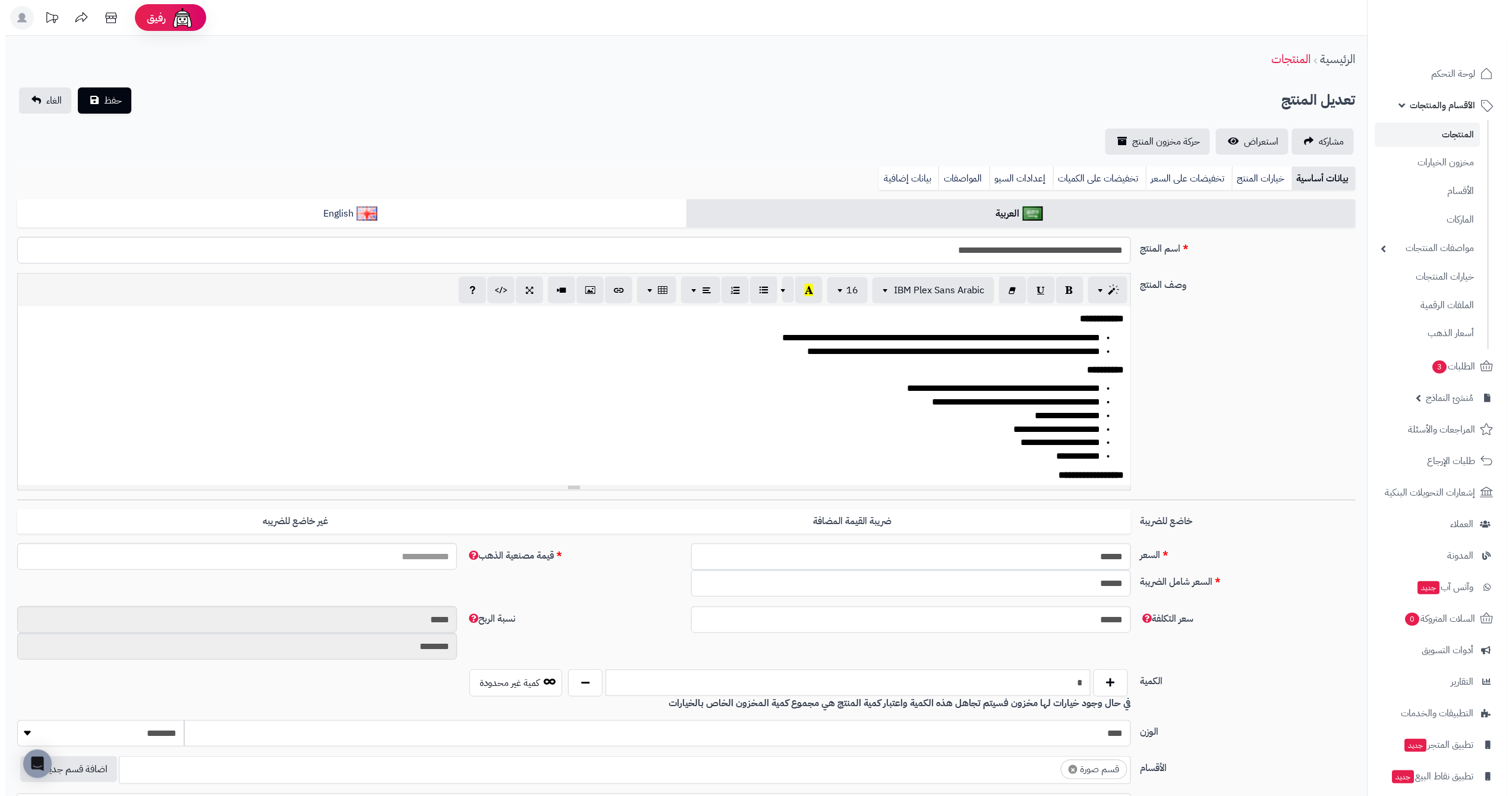
scroll to position [145, 0]
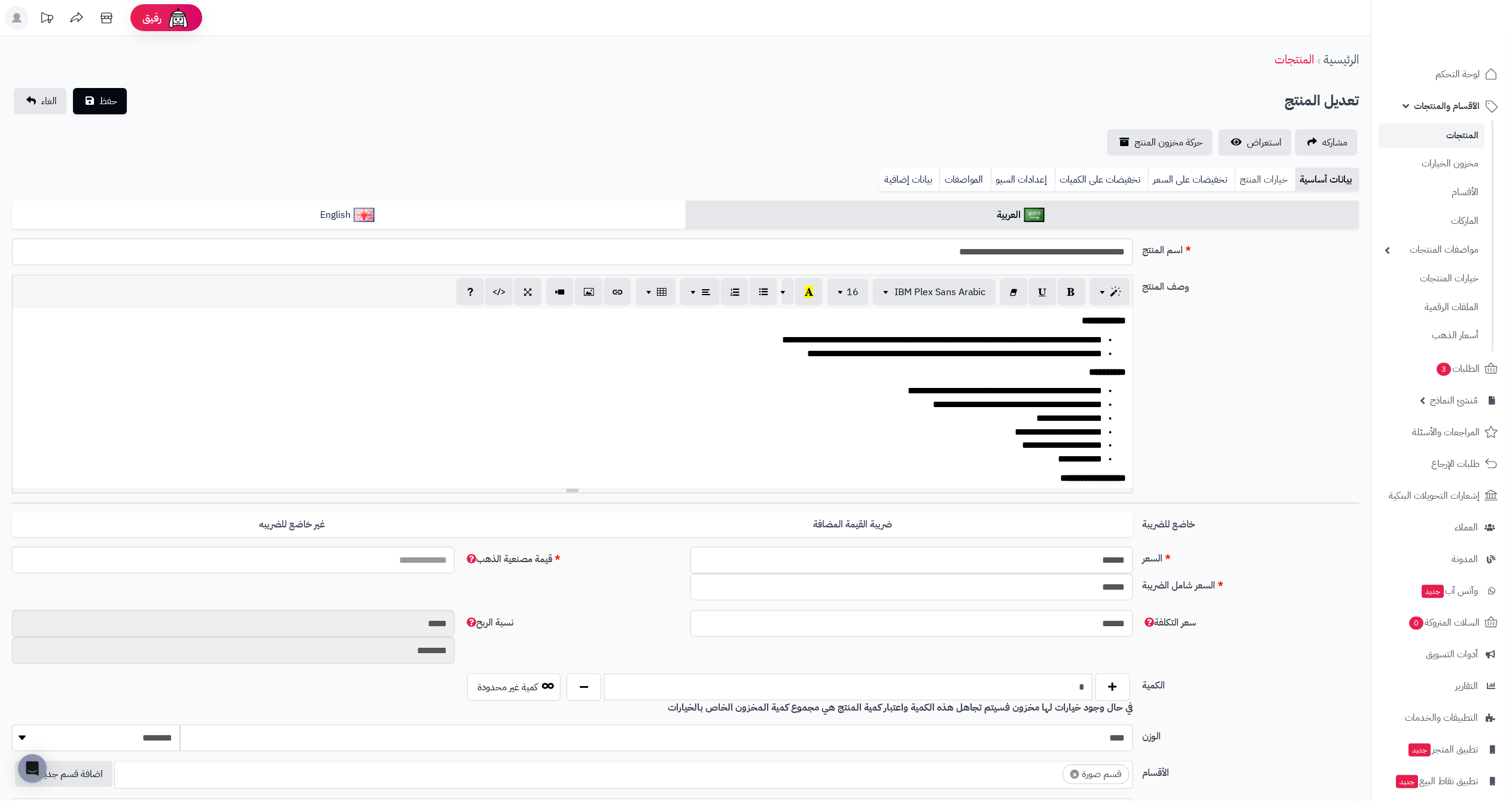
click at [1273, 190] on link "خيارات المنتج" at bounding box center [1264, 179] width 60 height 24
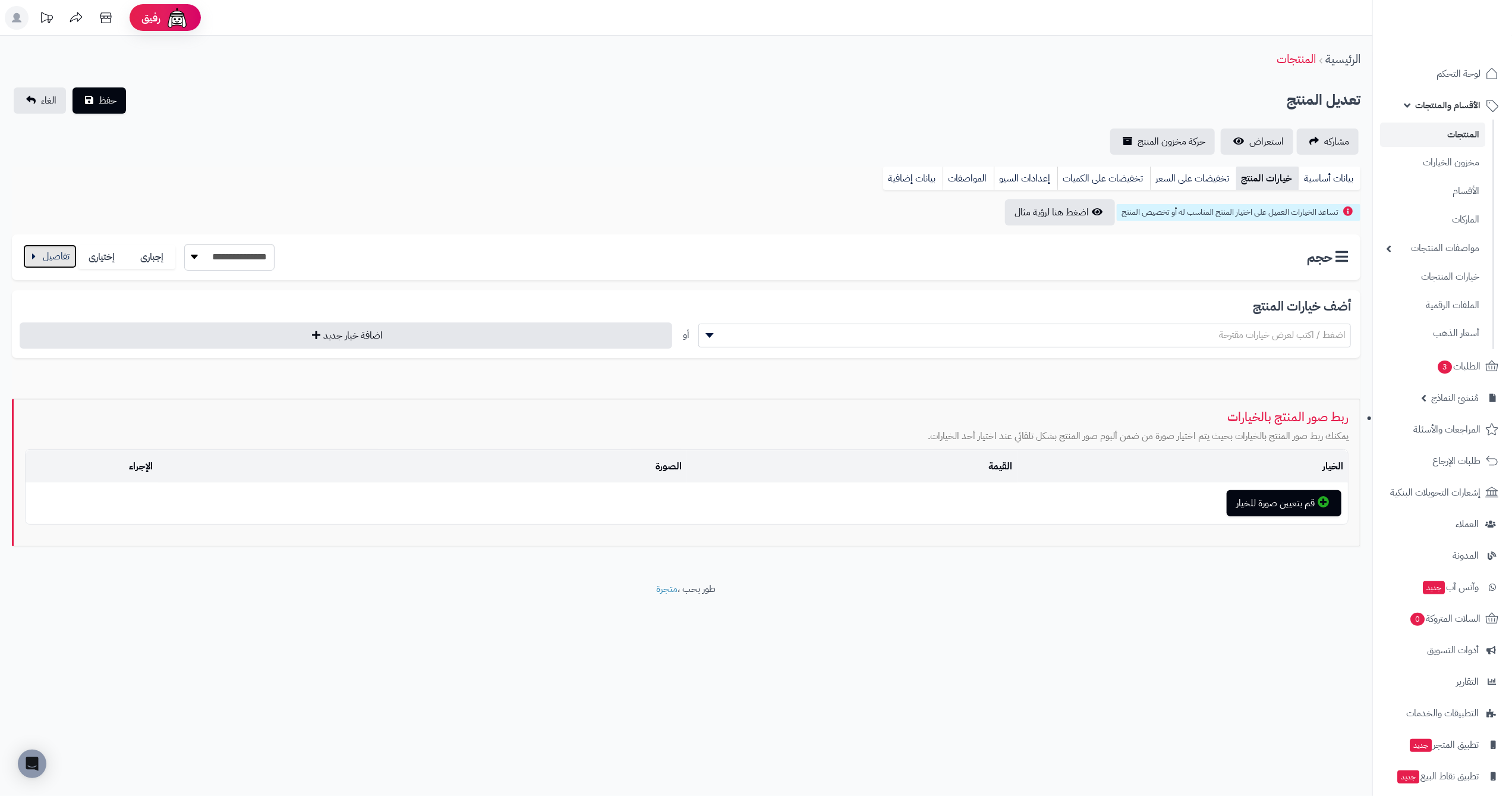
click at [71, 252] on button "button" at bounding box center [50, 255] width 53 height 24
